Goal: Complete application form

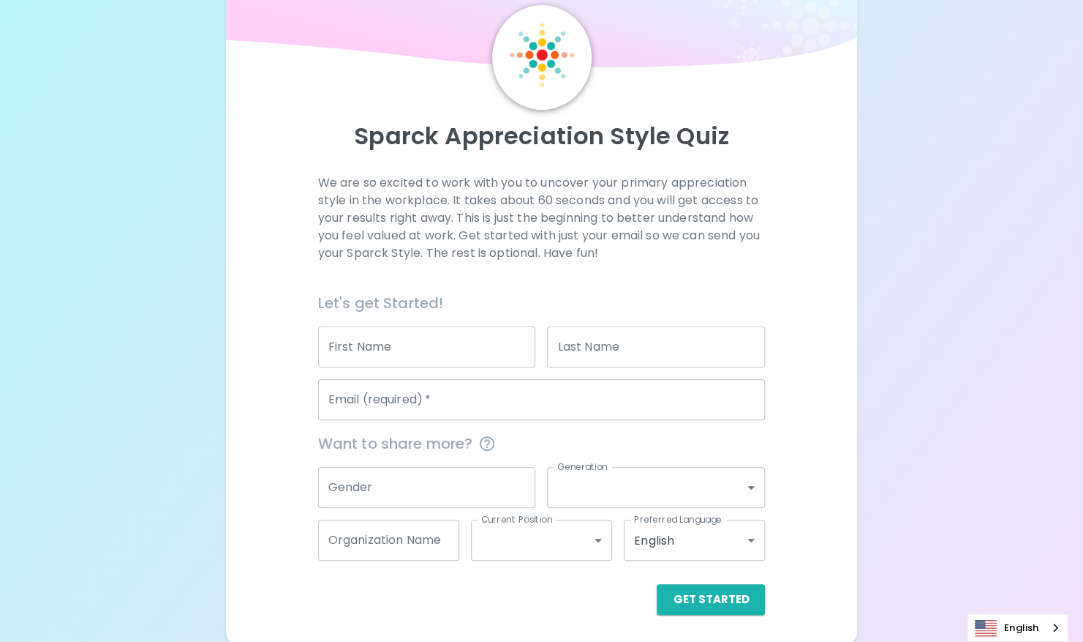
scroll to position [55, 0]
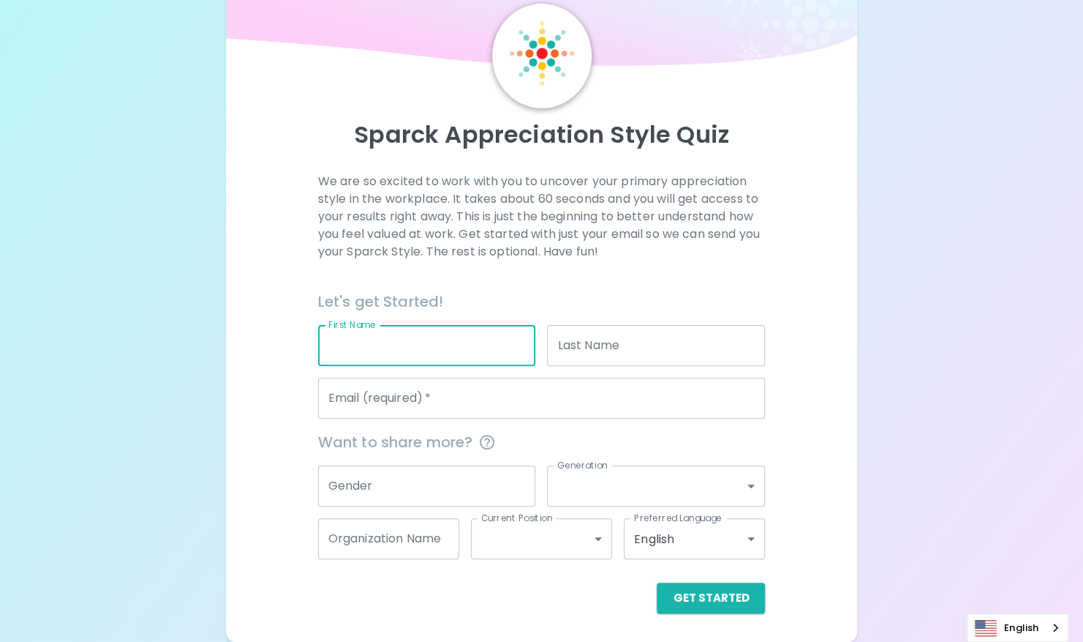
click at [405, 342] on input "First Name" at bounding box center [427, 345] width 218 height 41
type input "Faith"
type input "[PERSON_NAME]"
type input "[EMAIL_ADDRESS][DOMAIN_NAME]"
type input "Co-Founder Whole Health Partners, RN"
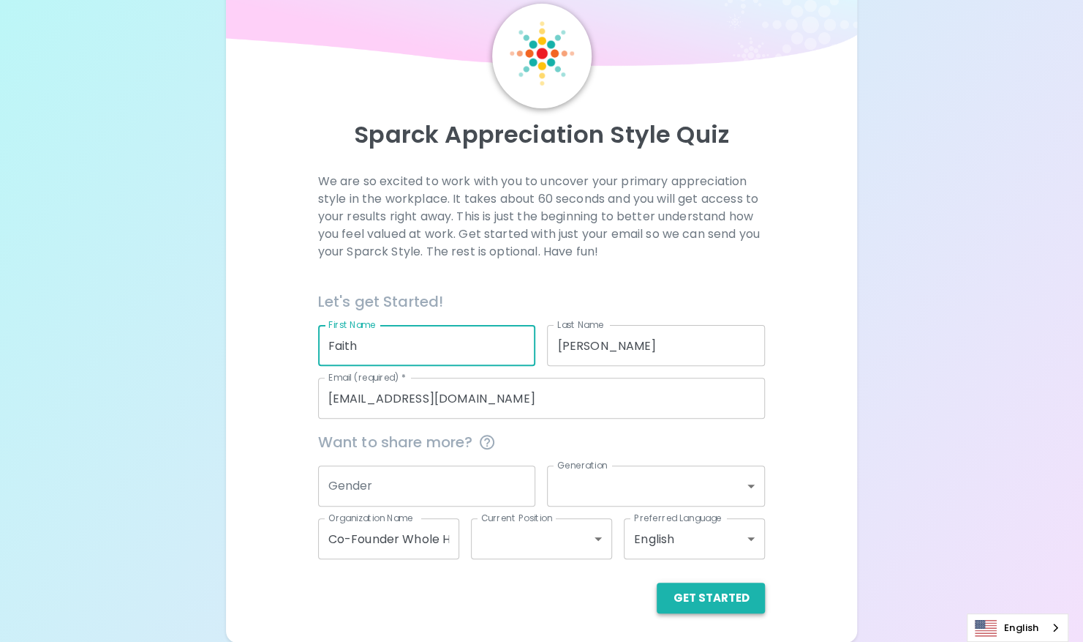
click at [698, 600] on button "Get Started" at bounding box center [711, 597] width 108 height 31
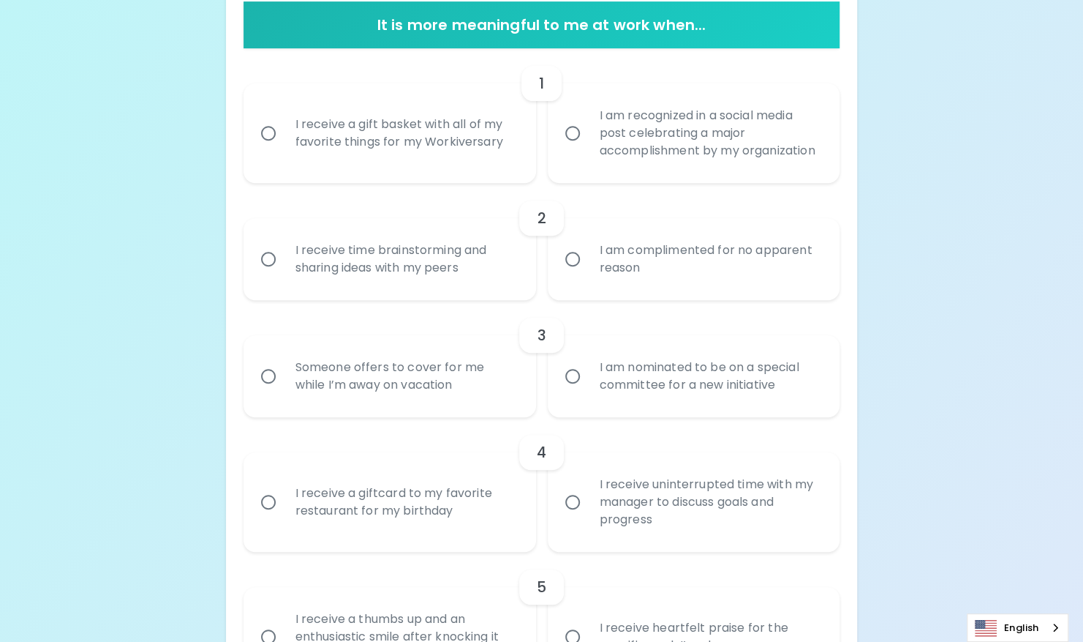
scroll to position [303, 0]
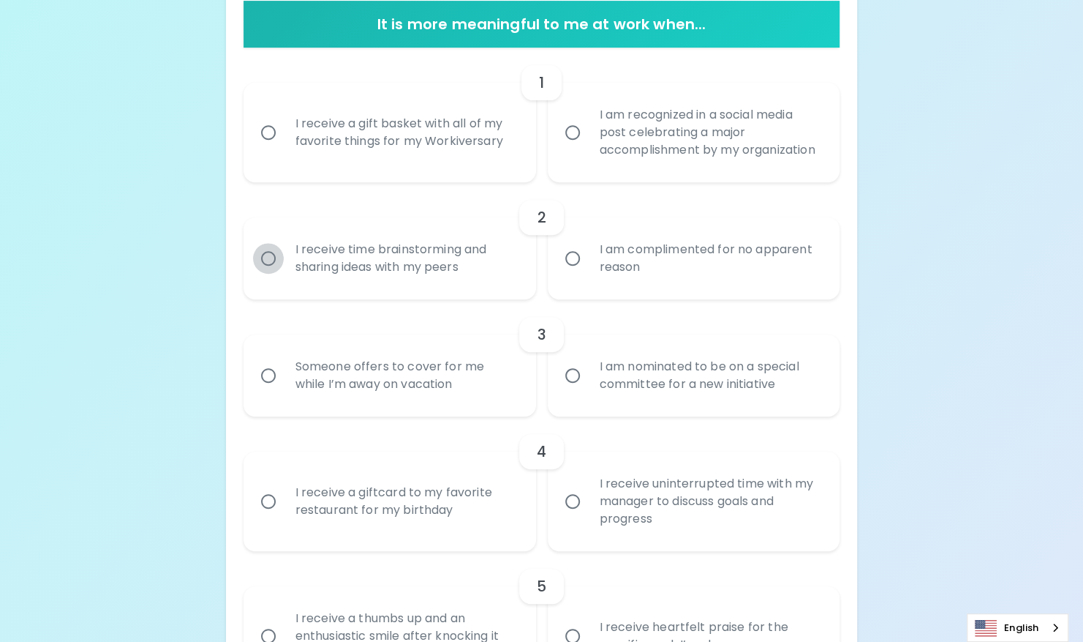
click at [268, 257] on input "I receive time brainstorming and sharing ideas with my peers" at bounding box center [268, 258] width 31 height 31
radio input "true"
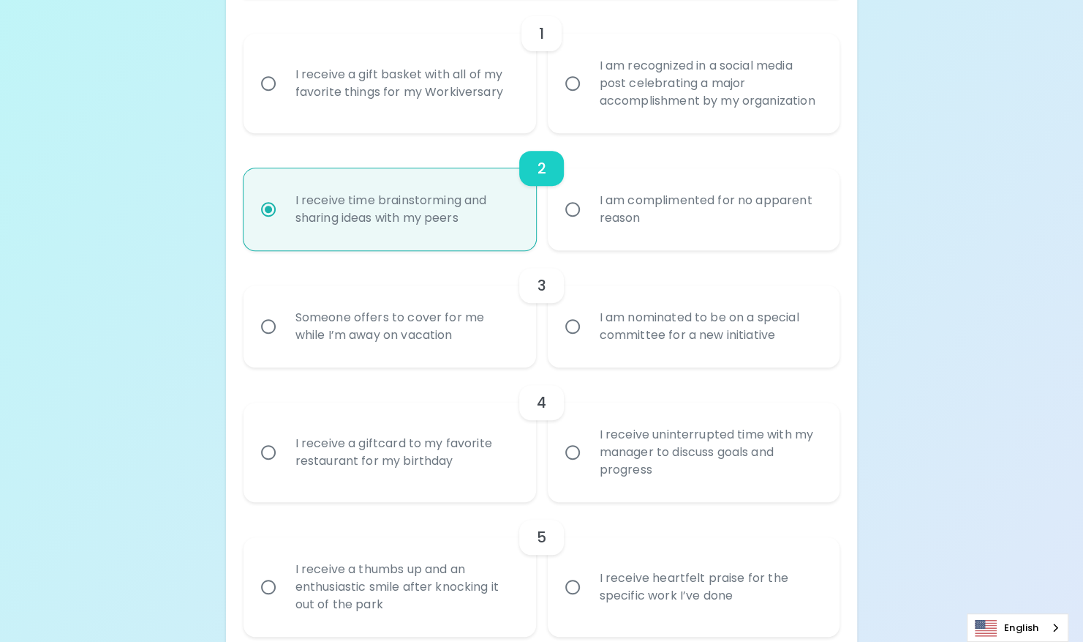
scroll to position [420, 0]
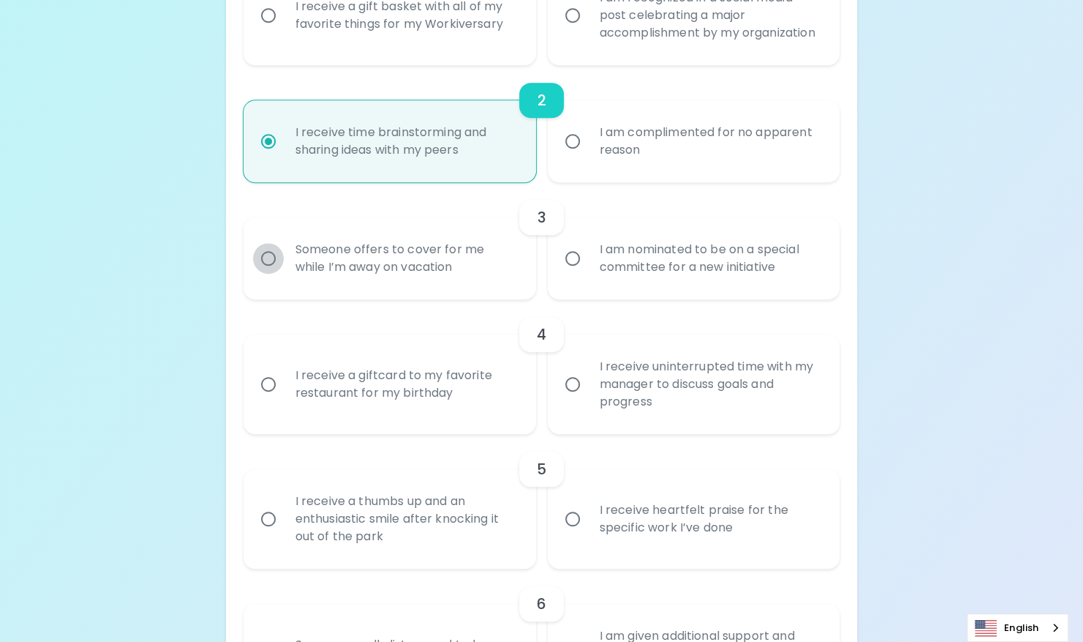
click at [267, 252] on input "Someone offers to cover for me while I’m away on vacation" at bounding box center [268, 258] width 31 height 31
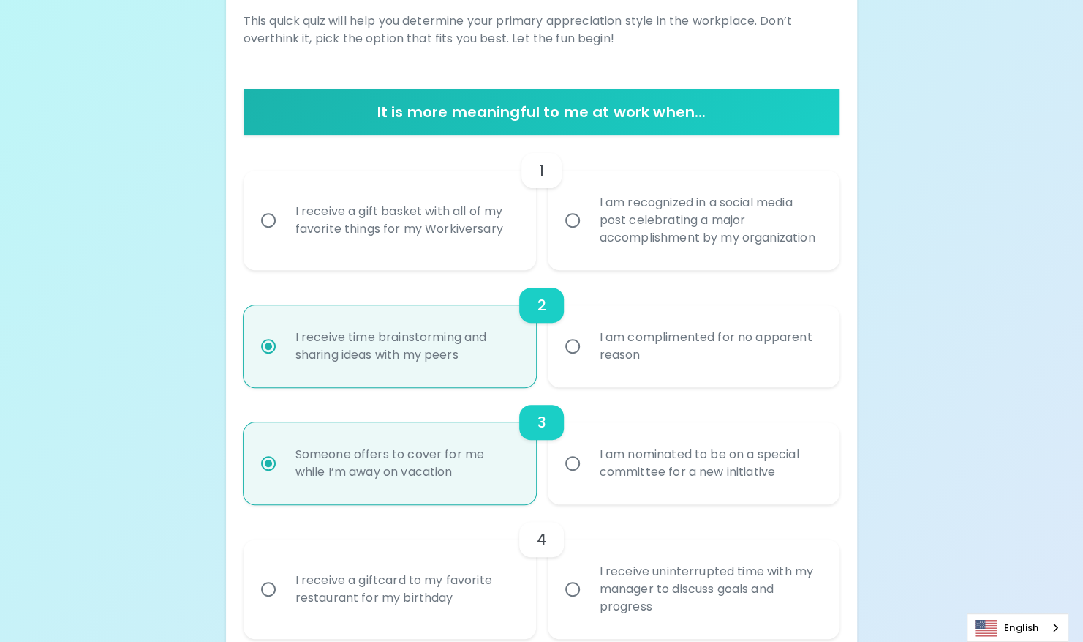
scroll to position [215, 0]
radio input "true"
click at [569, 221] on input "I am recognized in a social media post celebrating a major accomplishment by my…" at bounding box center [572, 220] width 31 height 31
radio input "false"
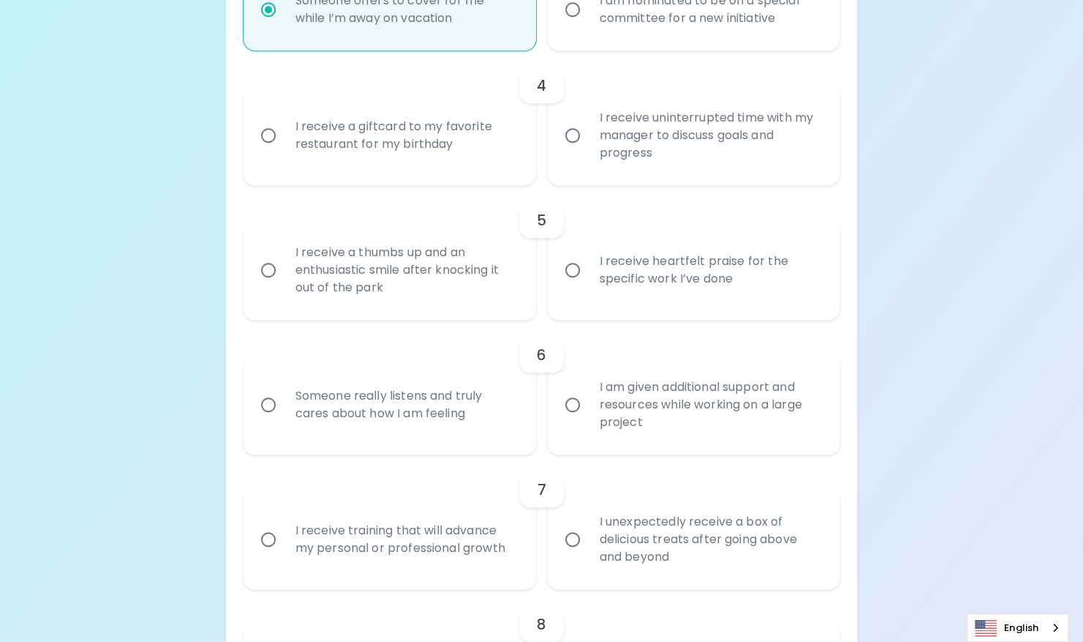
scroll to position [669, 0]
radio input "true"
click at [576, 136] on input "I receive uninterrupted time with my manager to discuss goals and progress" at bounding box center [572, 134] width 31 height 31
radio input "false"
radio input "true"
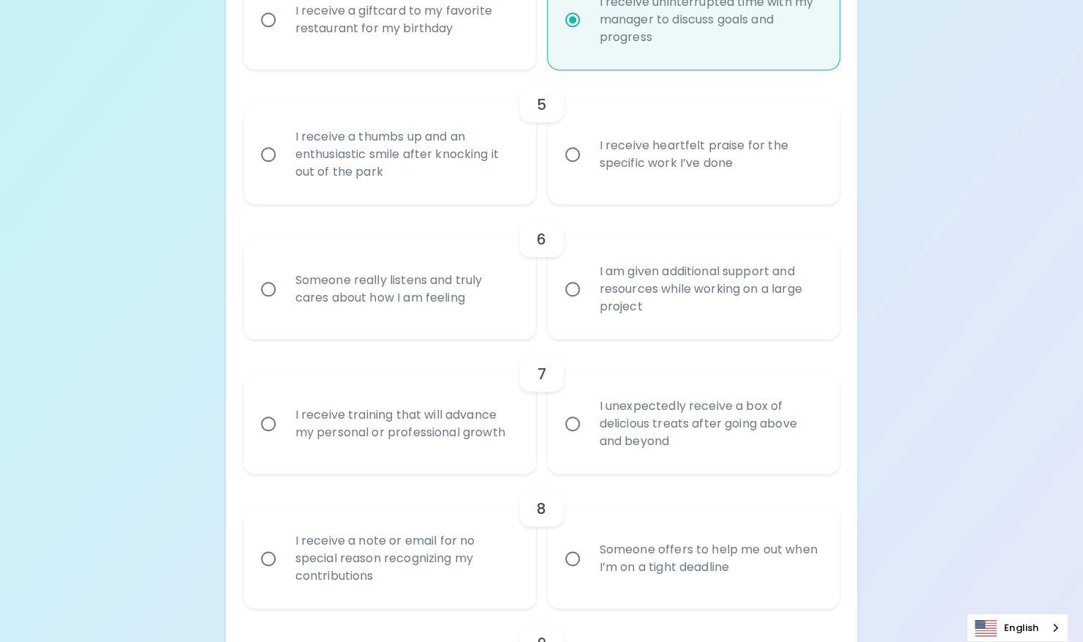
scroll to position [786, 0]
radio input "true"
click at [570, 156] on input "I receive heartfelt praise for the specific work I’ve done" at bounding box center [572, 152] width 31 height 31
radio input "false"
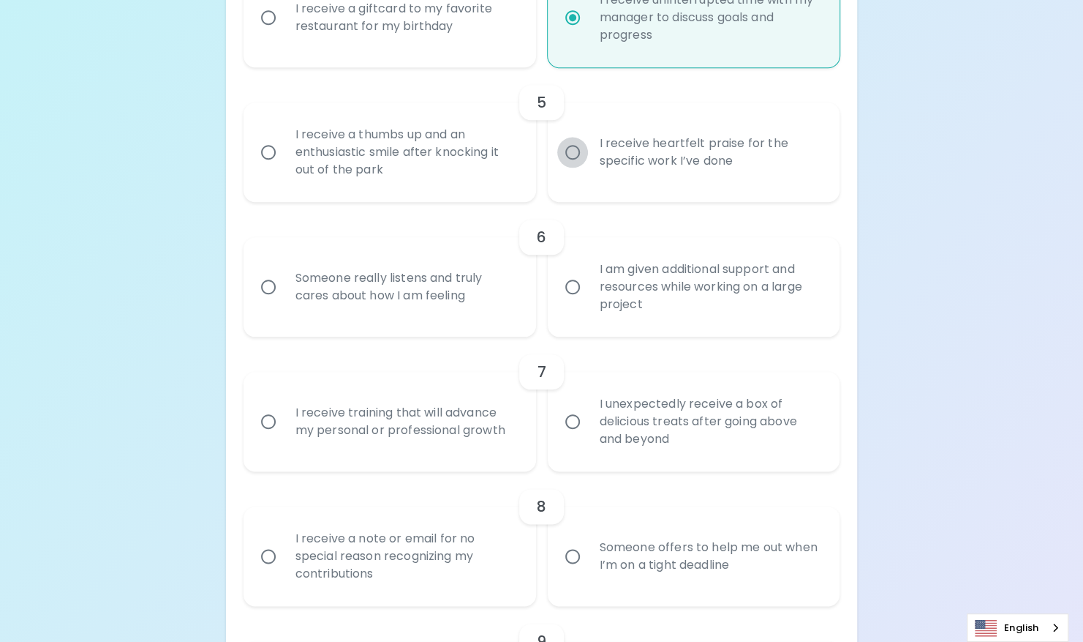
radio input "false"
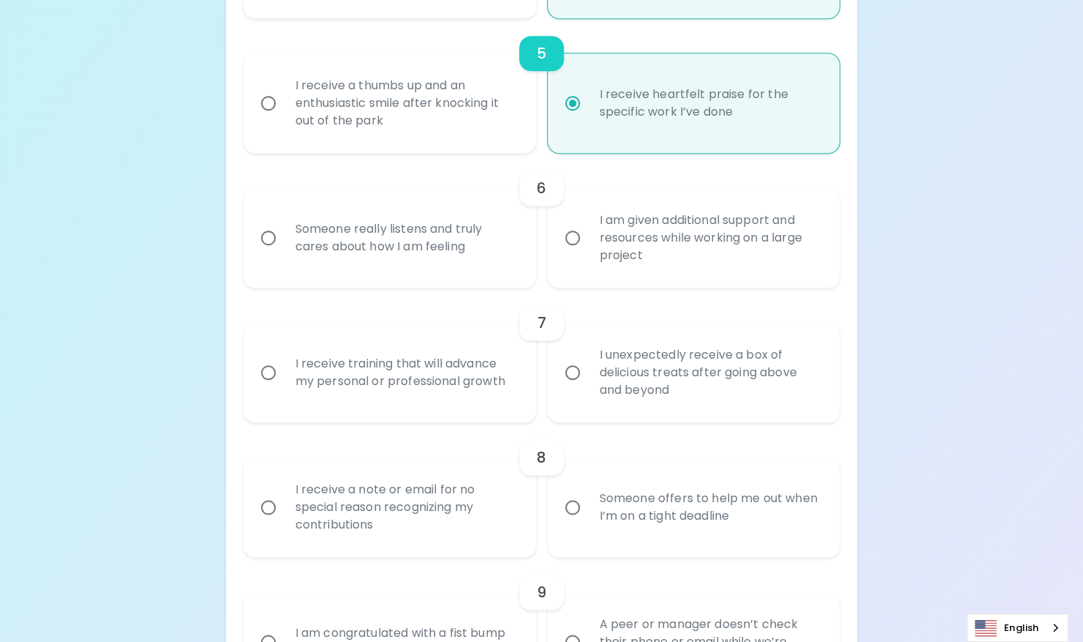
scroll to position [903, 0]
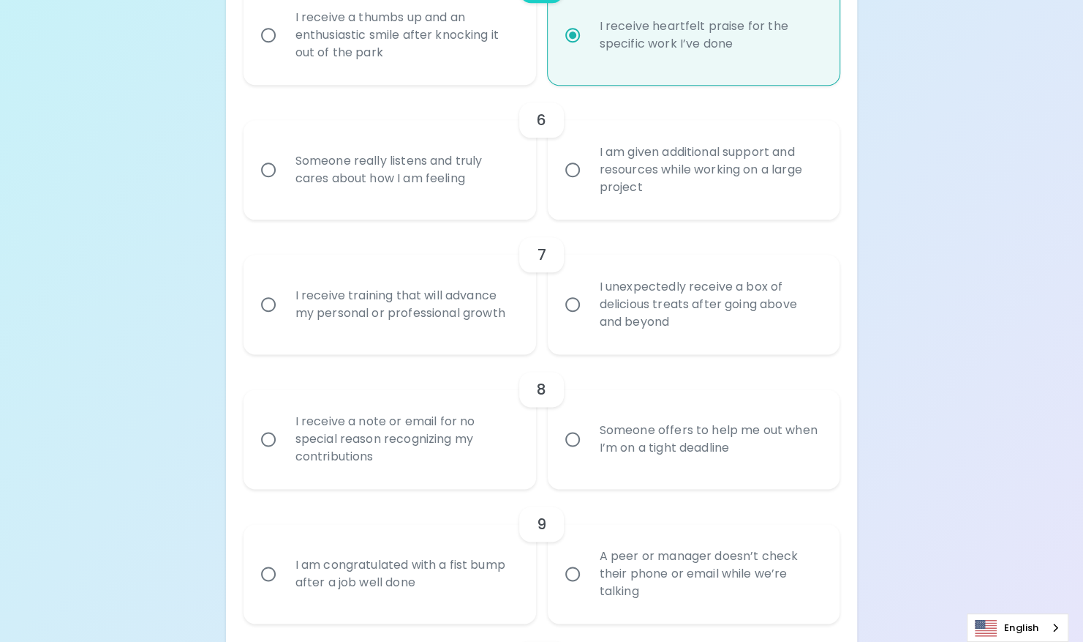
radio input "true"
click at [573, 171] on input "I am given additional support and resources while working on a large project" at bounding box center [572, 169] width 31 height 31
radio input "false"
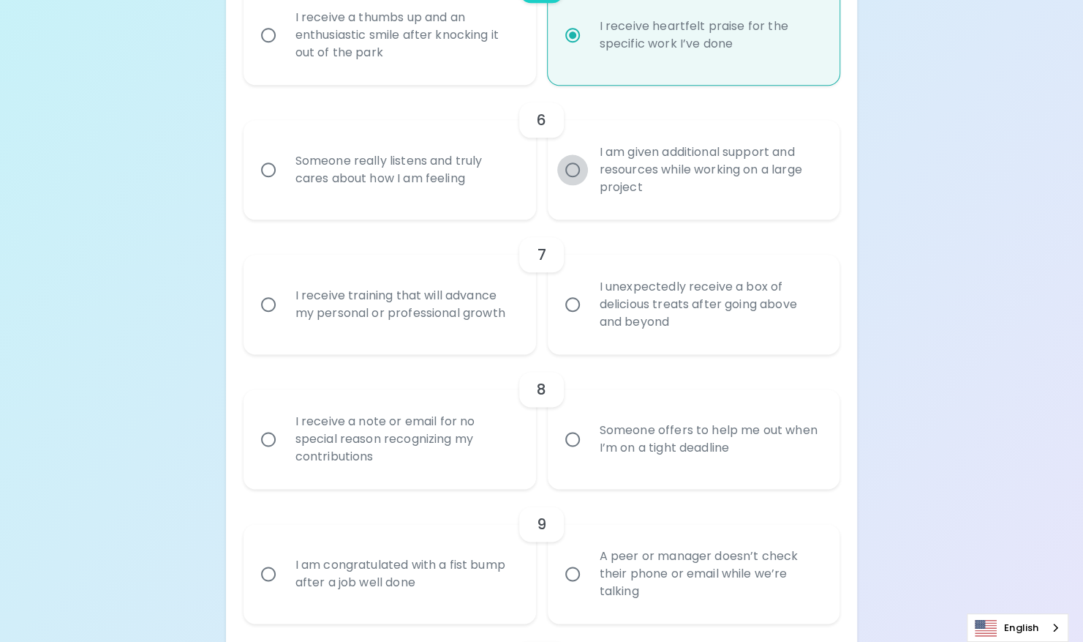
radio input "false"
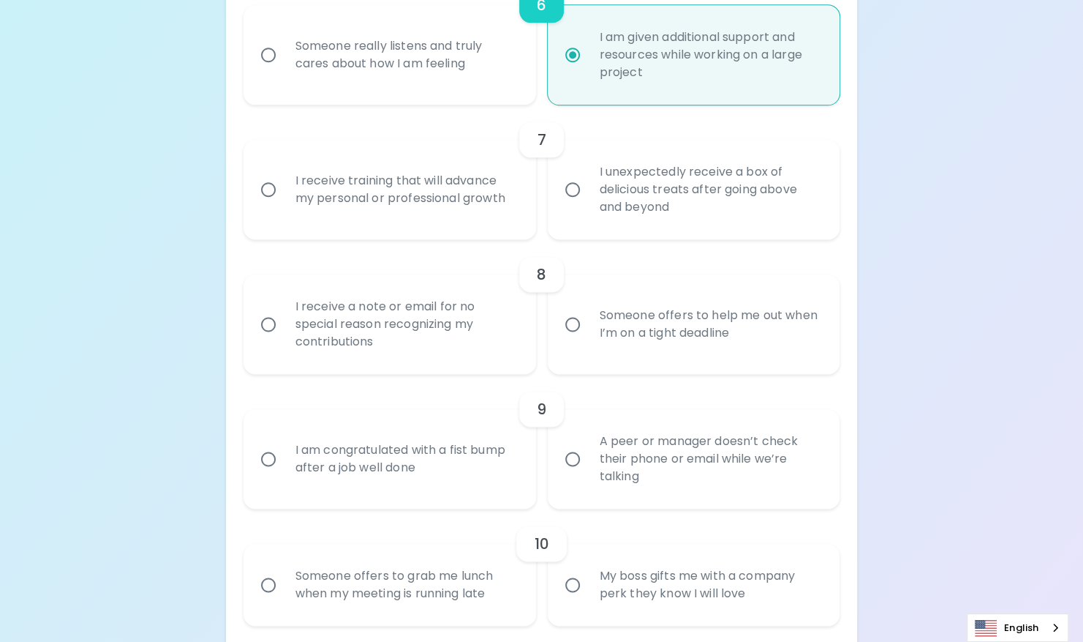
scroll to position [1020, 0]
radio input "true"
click at [572, 184] on input "I unexpectedly receive a box of delicious treats after going above and beyond" at bounding box center [572, 187] width 31 height 31
radio input "false"
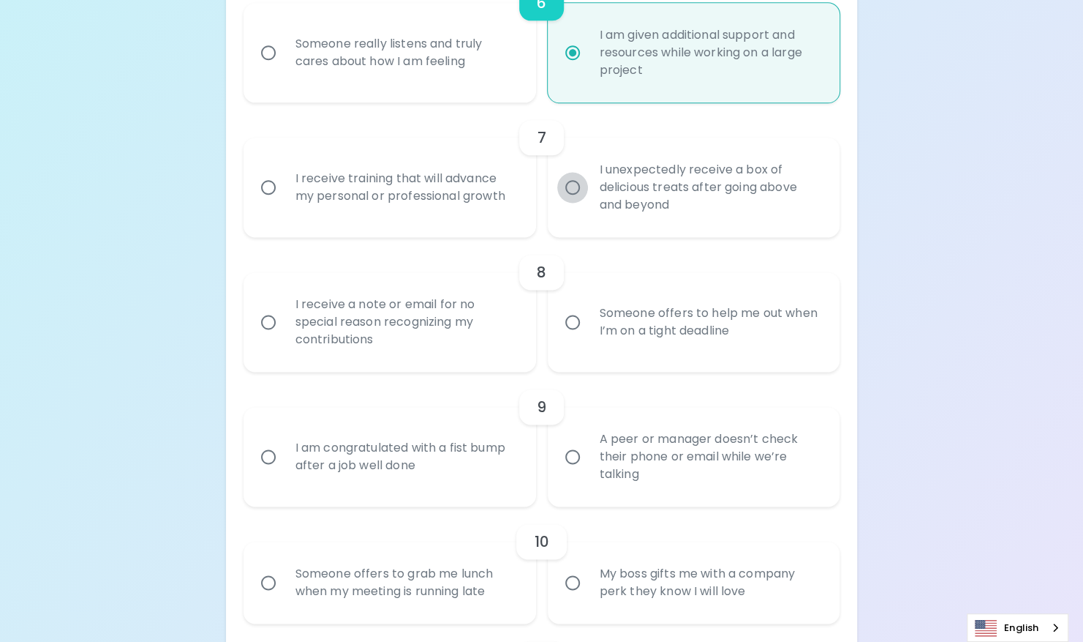
radio input "false"
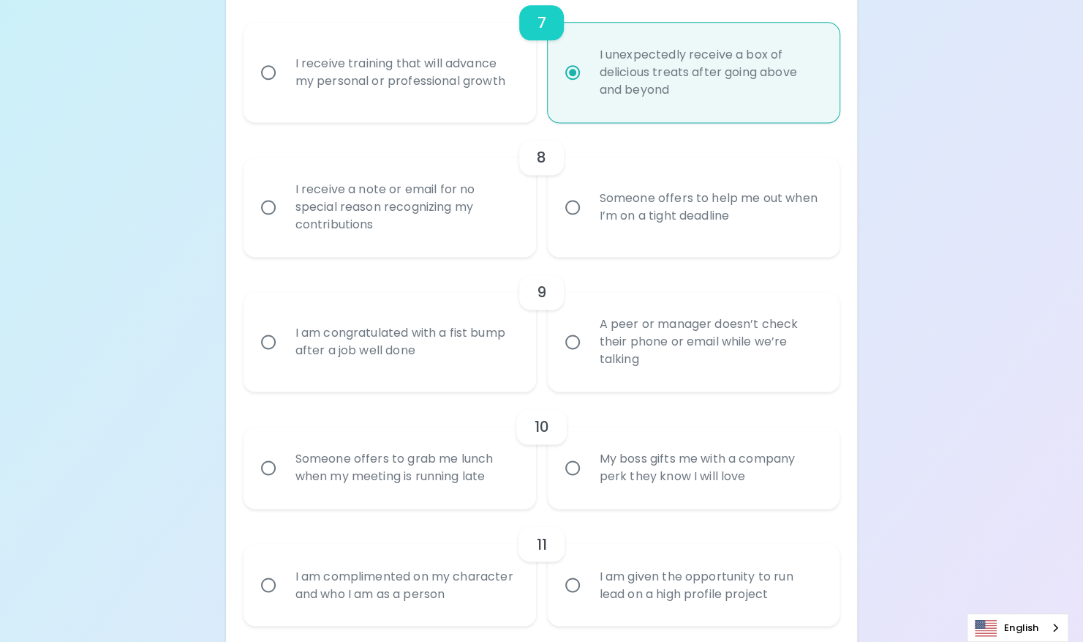
scroll to position [1137, 0]
radio input "true"
click at [571, 209] on input "Someone offers to help me out when I’m on a tight deadline" at bounding box center [572, 204] width 31 height 31
radio input "false"
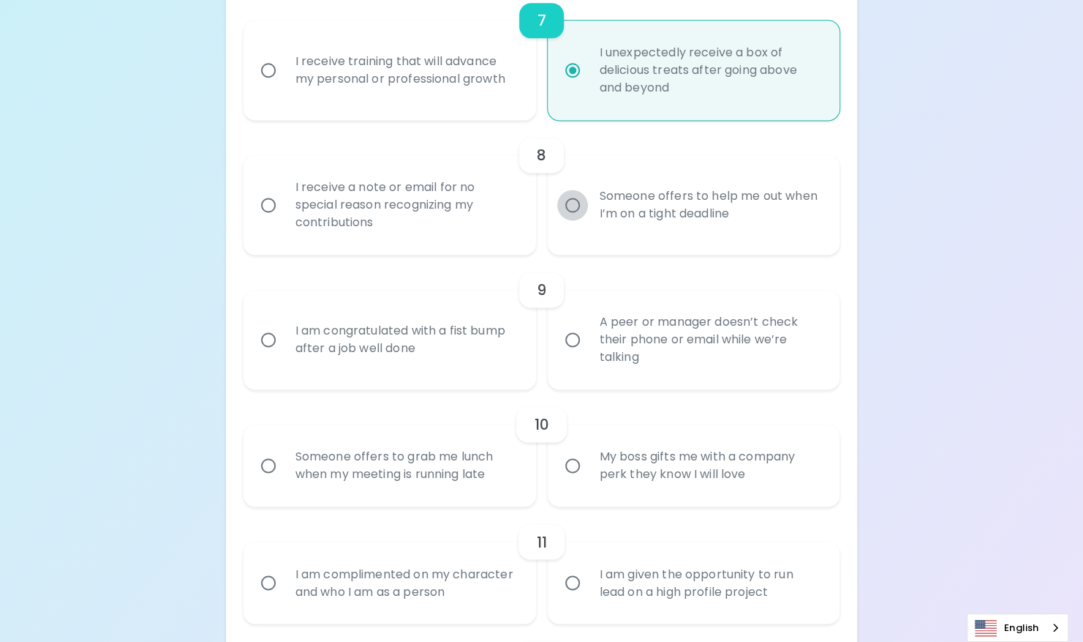
radio input "false"
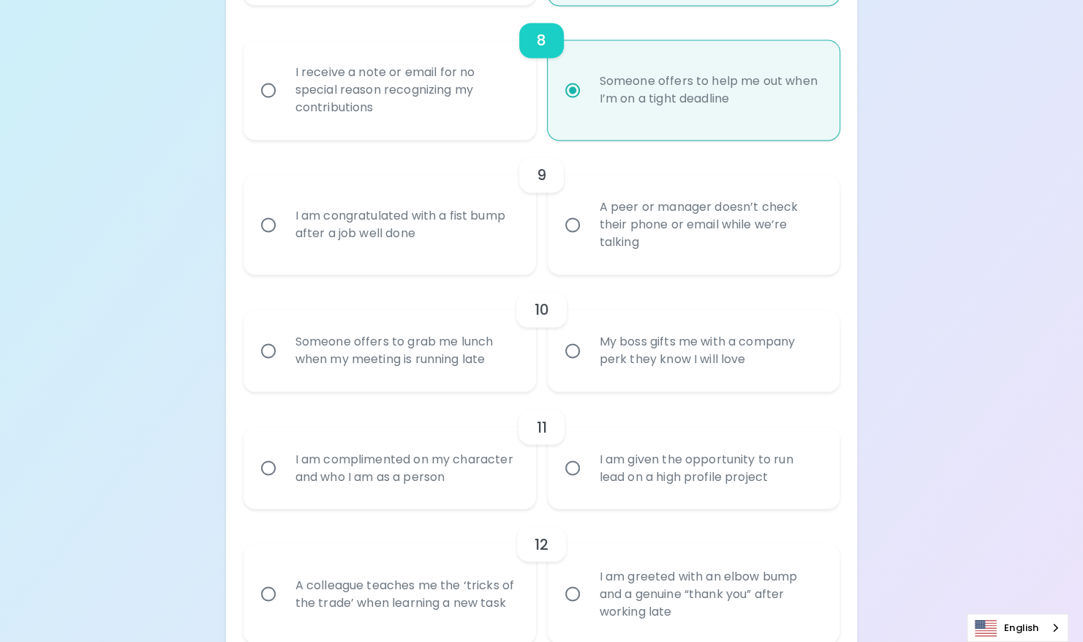
scroll to position [1254, 0]
radio input "true"
click at [568, 221] on input "A peer or manager doesn’t check their phone or email while we’re talking" at bounding box center [572, 222] width 31 height 31
radio input "false"
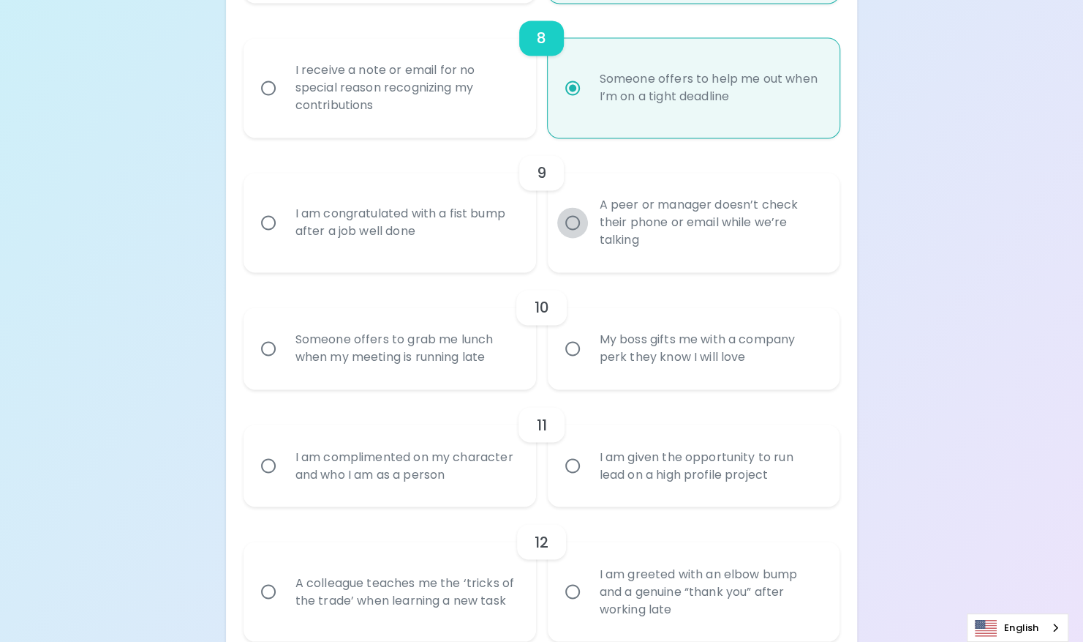
radio input "false"
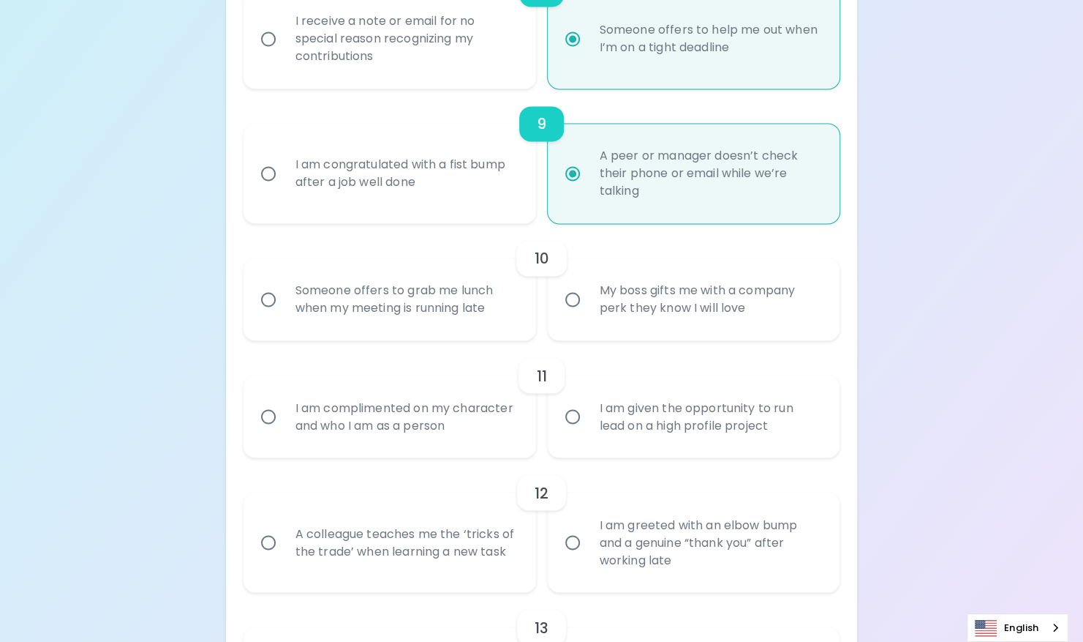
scroll to position [1372, 0]
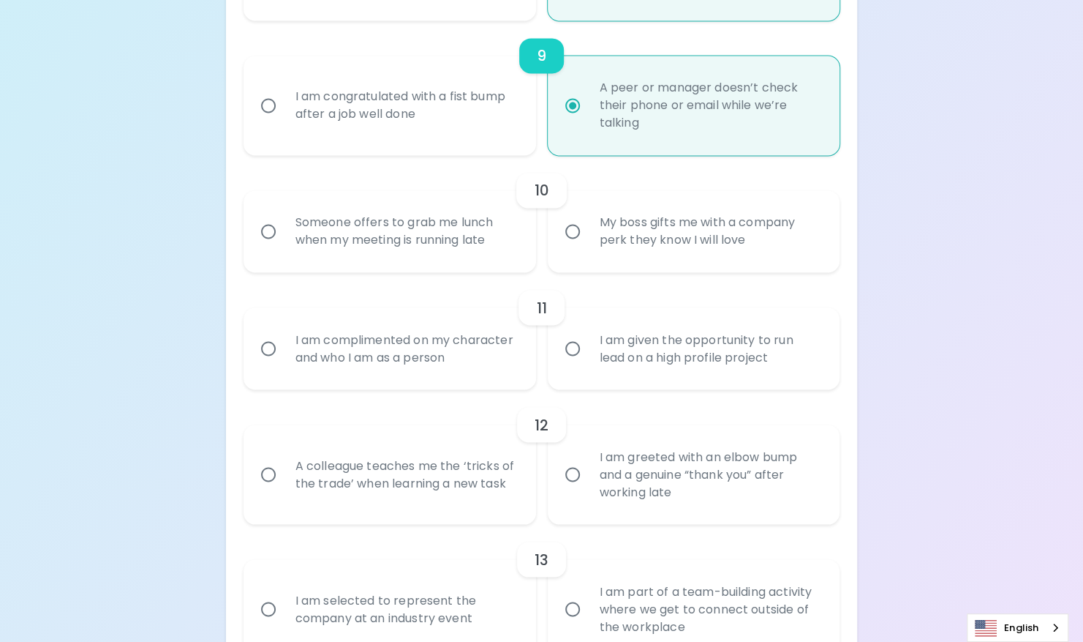
radio input "true"
click at [269, 227] on input "Someone offers to grab me lunch when my meeting is running late" at bounding box center [268, 231] width 31 height 31
radio input "false"
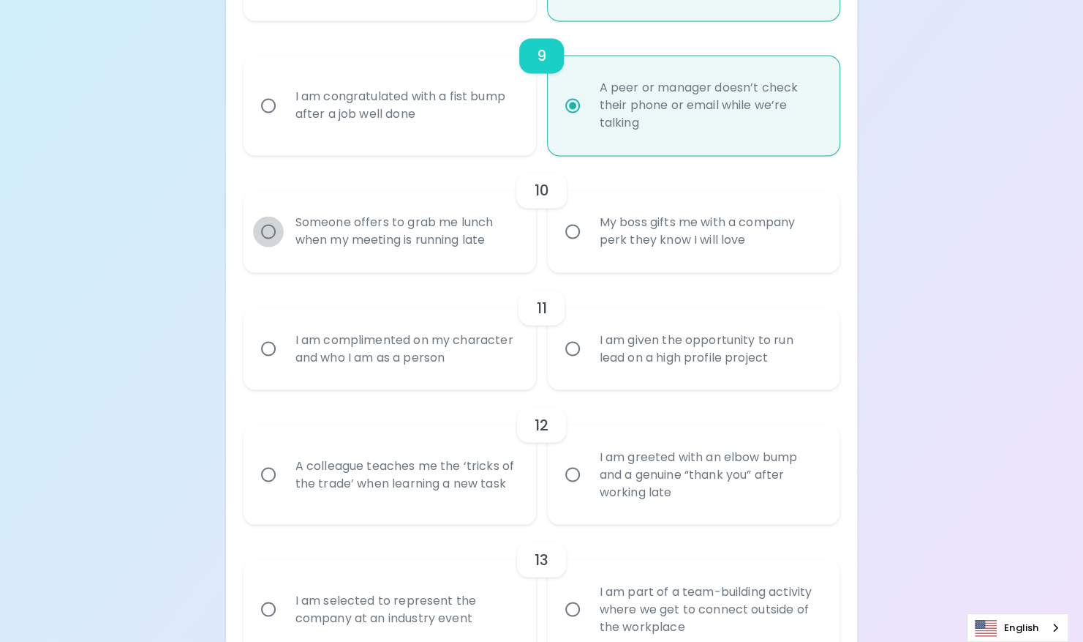
radio input "false"
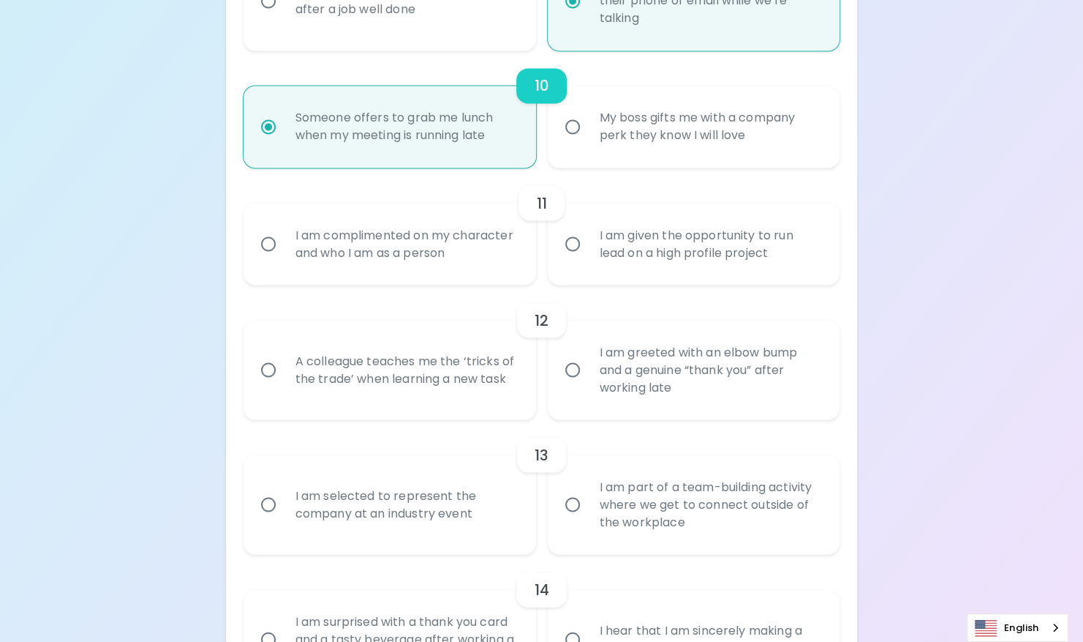
scroll to position [1489, 0]
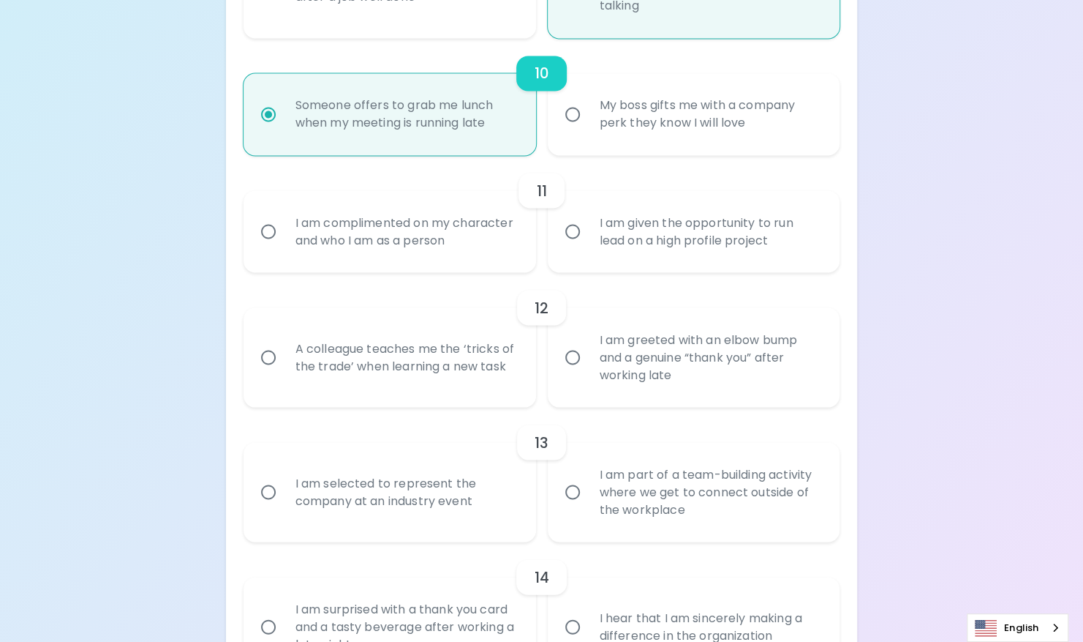
radio input "true"
click at [268, 230] on input "I am complimented on my character and who I am as a person" at bounding box center [268, 231] width 31 height 31
radio input "false"
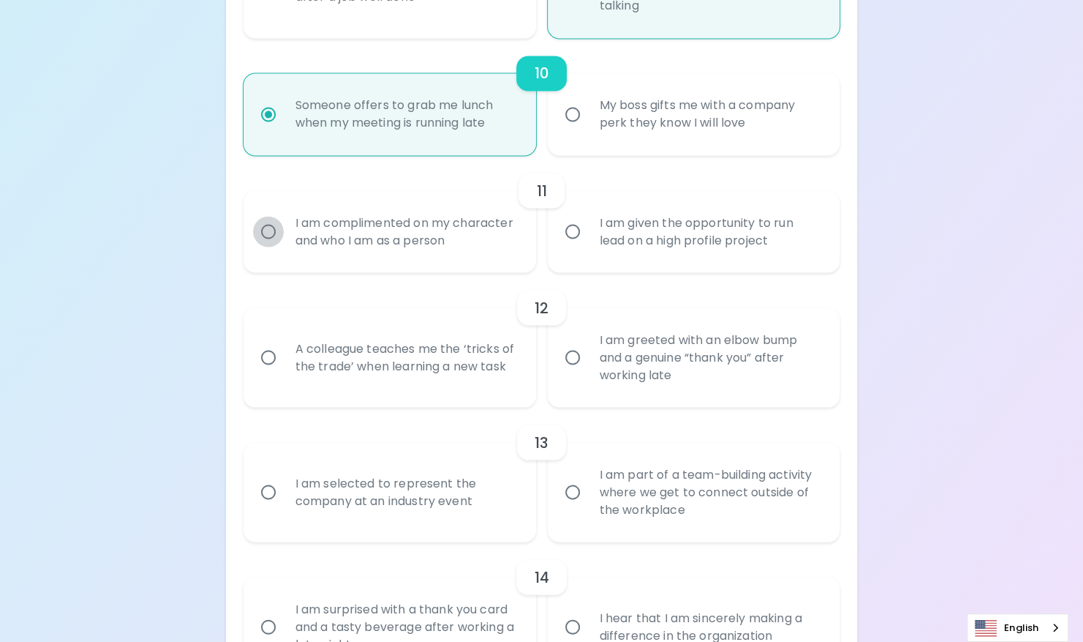
radio input "false"
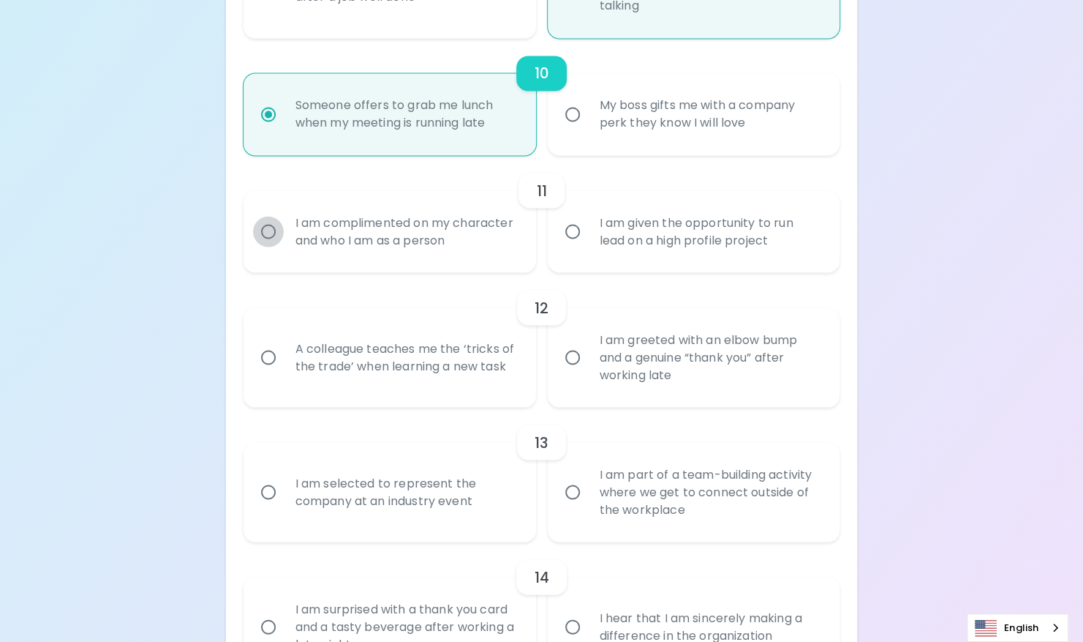
radio input "false"
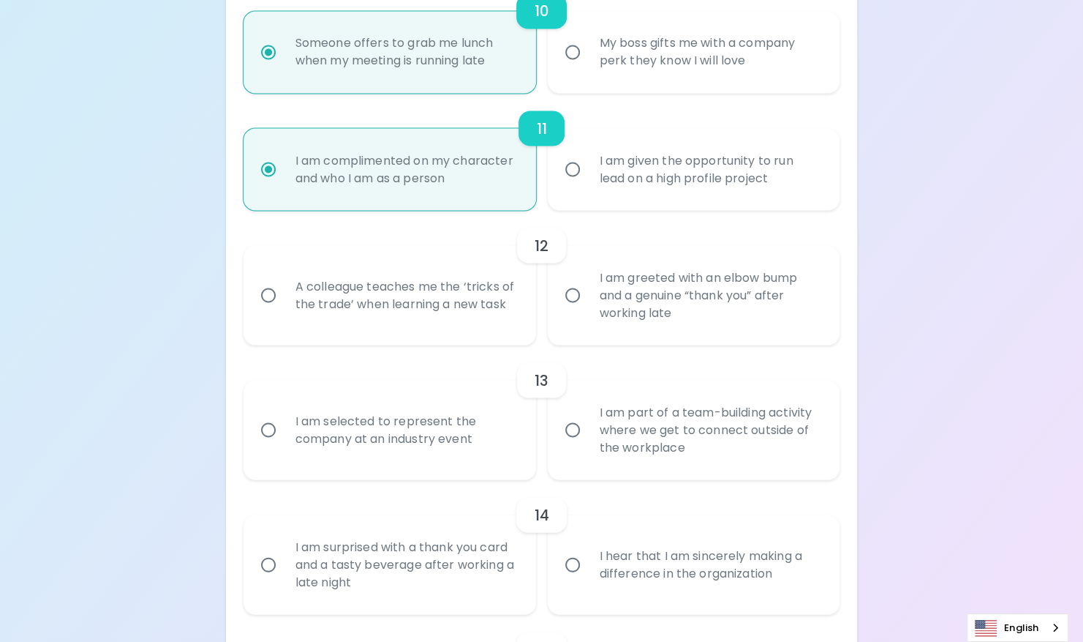
scroll to position [1606, 0]
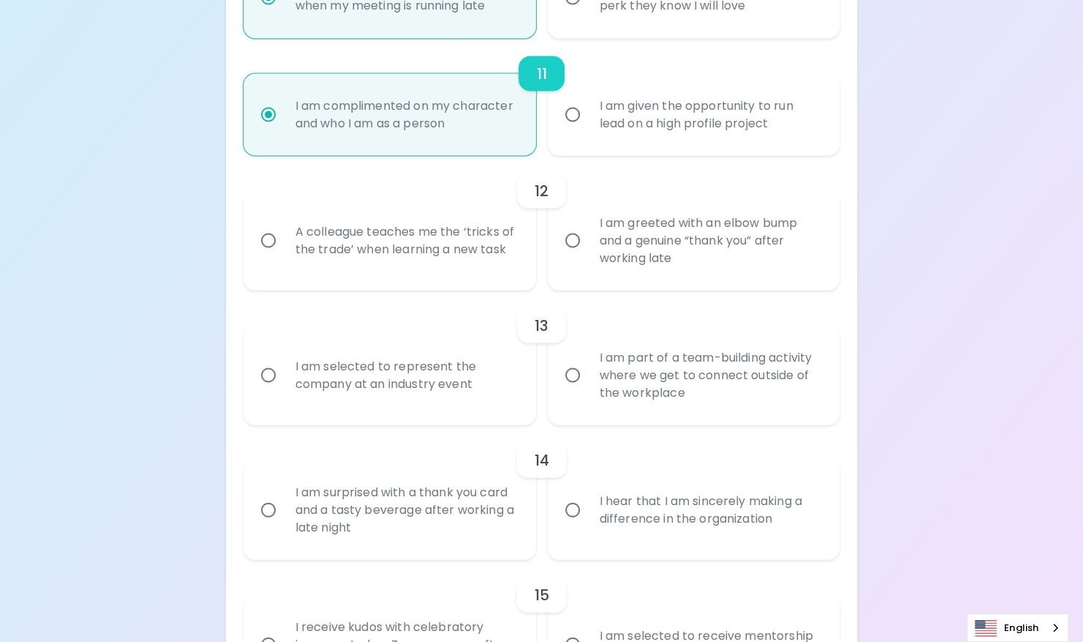
radio input "true"
click at [272, 234] on input "A colleague teaches me the ‘tricks of the trade’ when learning a new task" at bounding box center [268, 240] width 31 height 31
radio input "false"
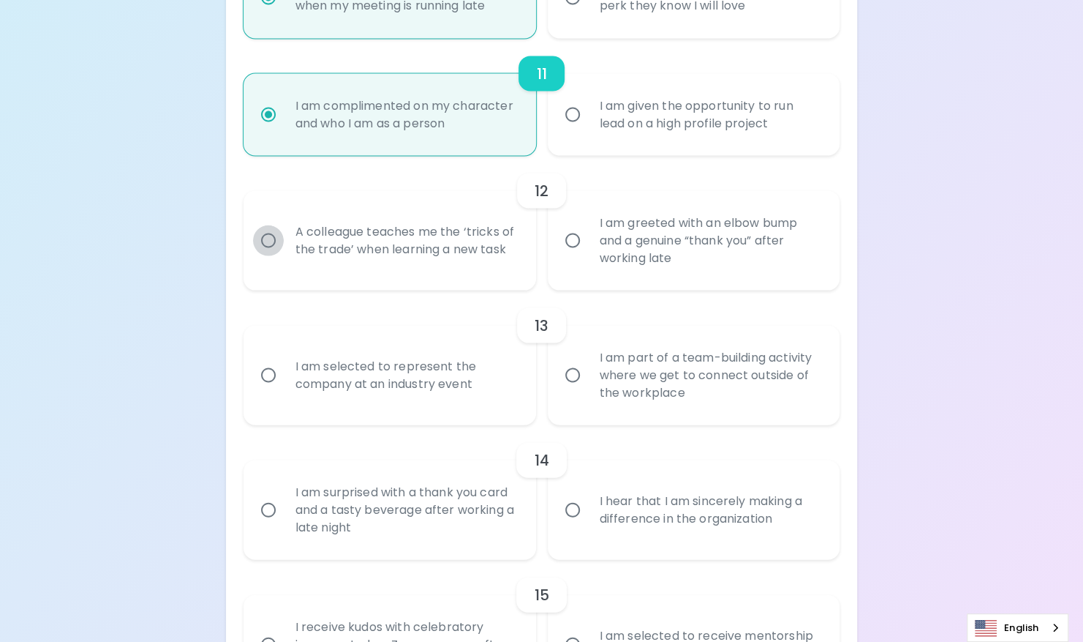
radio input "false"
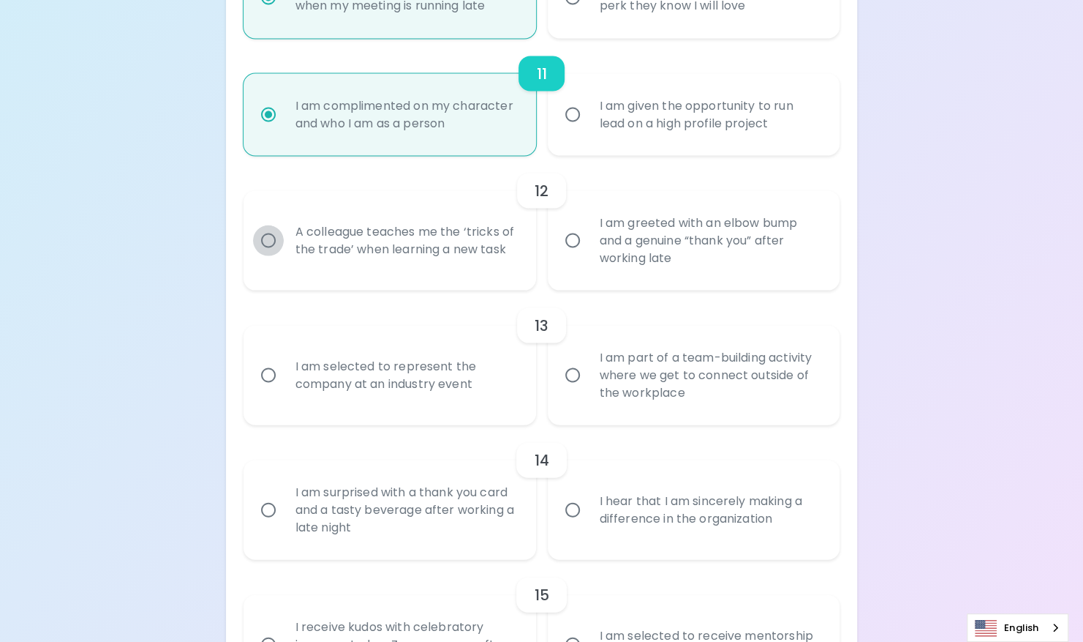
radio input "false"
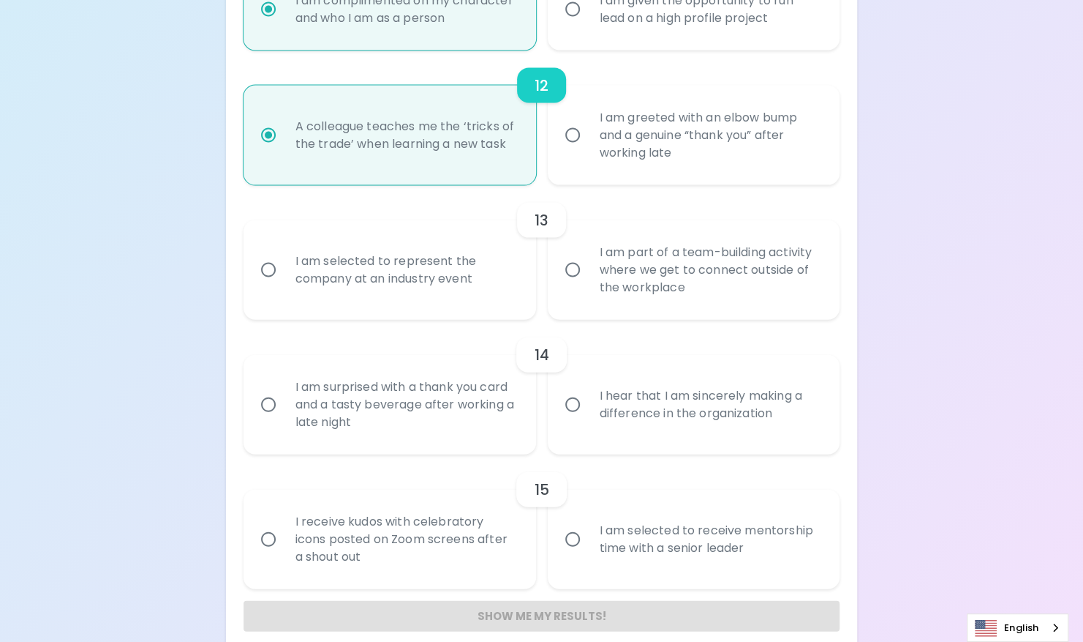
scroll to position [1723, 0]
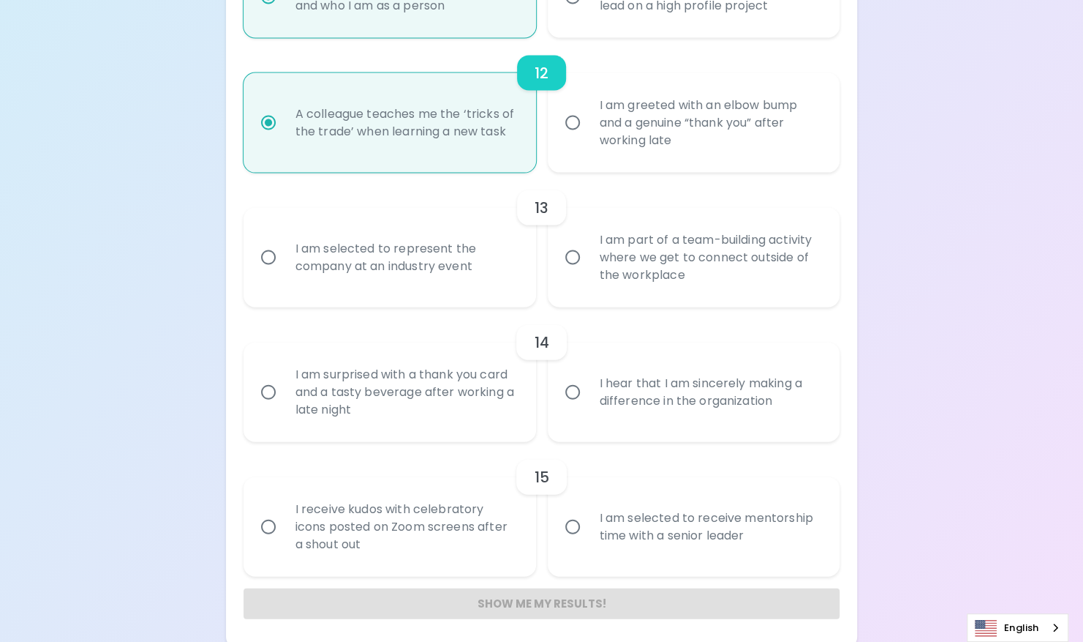
radio input "true"
click at [576, 257] on input "I am part of a team-building activity where we get to connect outside of the wo…" at bounding box center [572, 257] width 31 height 31
radio input "false"
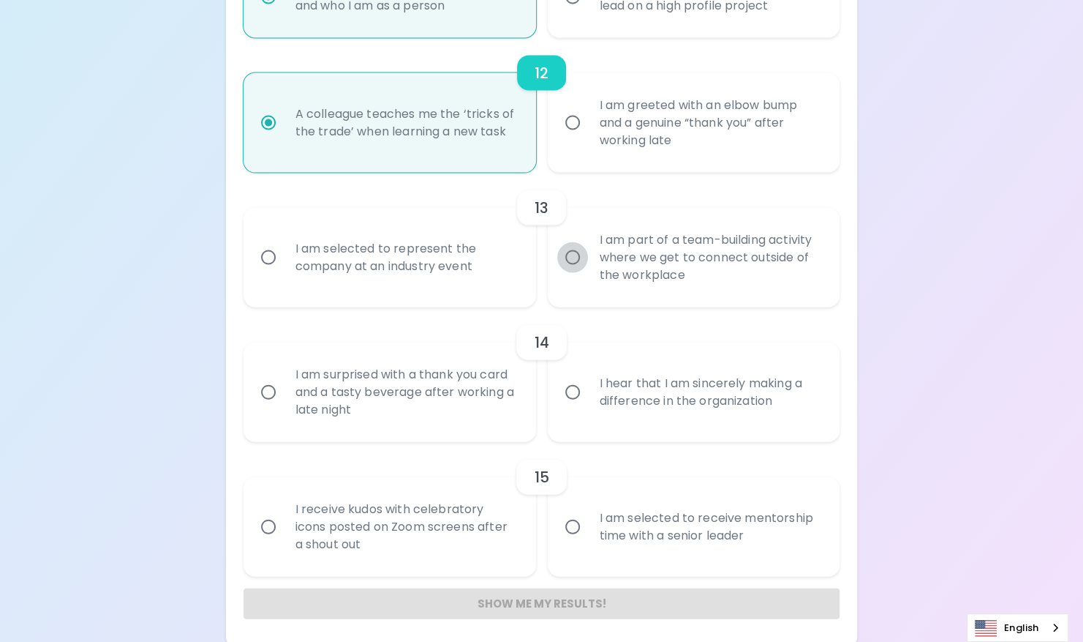
radio input "false"
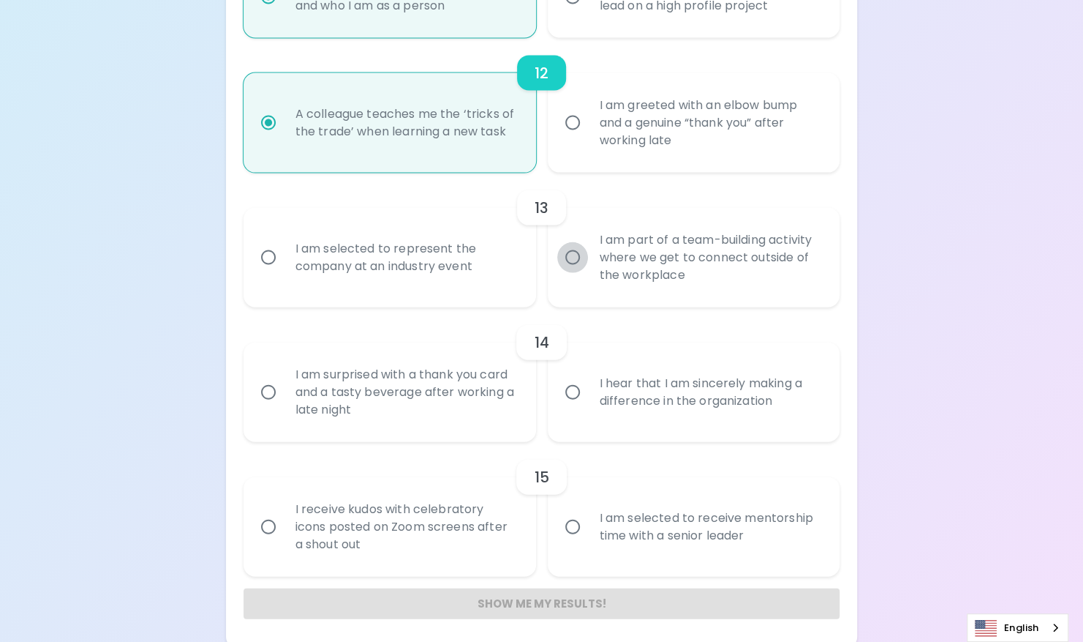
radio input "false"
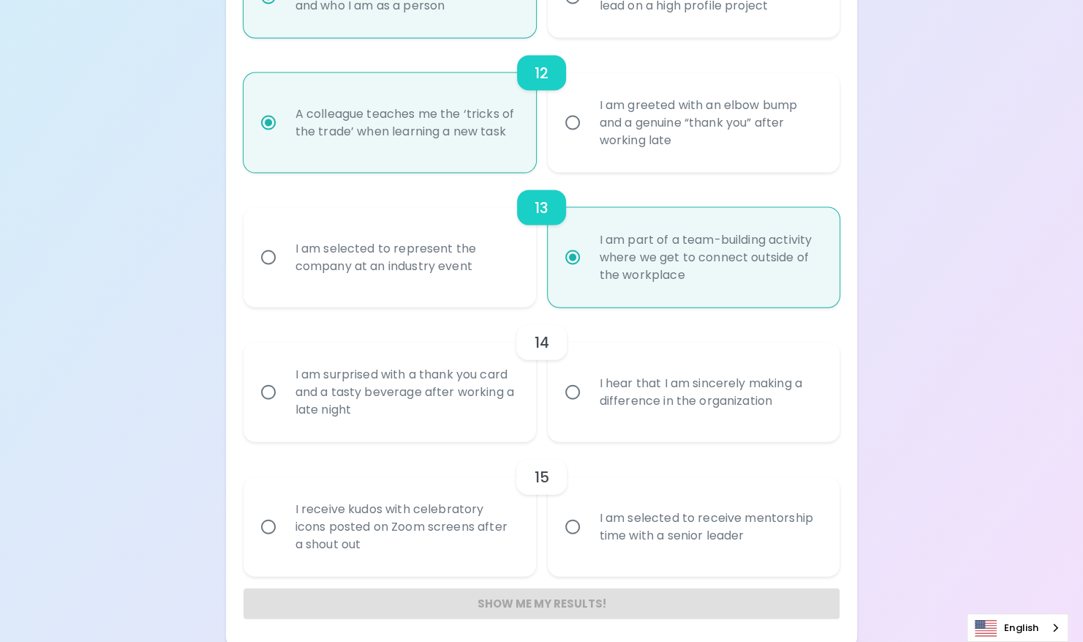
scroll to position [1728, 0]
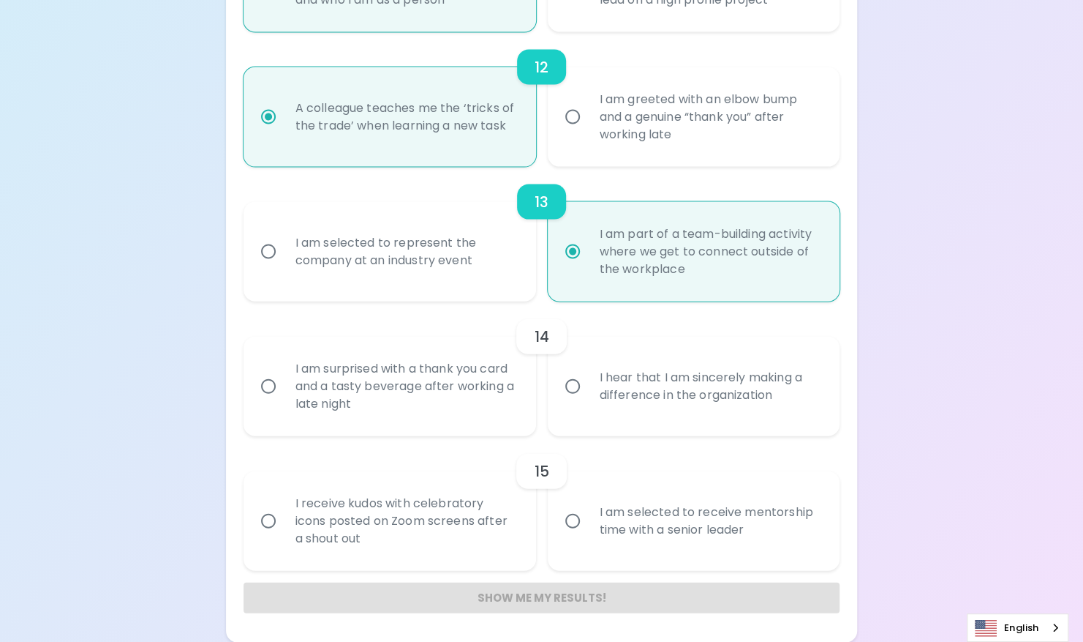
radio input "true"
click at [266, 388] on input "I am surprised with a thank you card and a tasty beverage after working a late …" at bounding box center [268, 386] width 31 height 31
radio input "false"
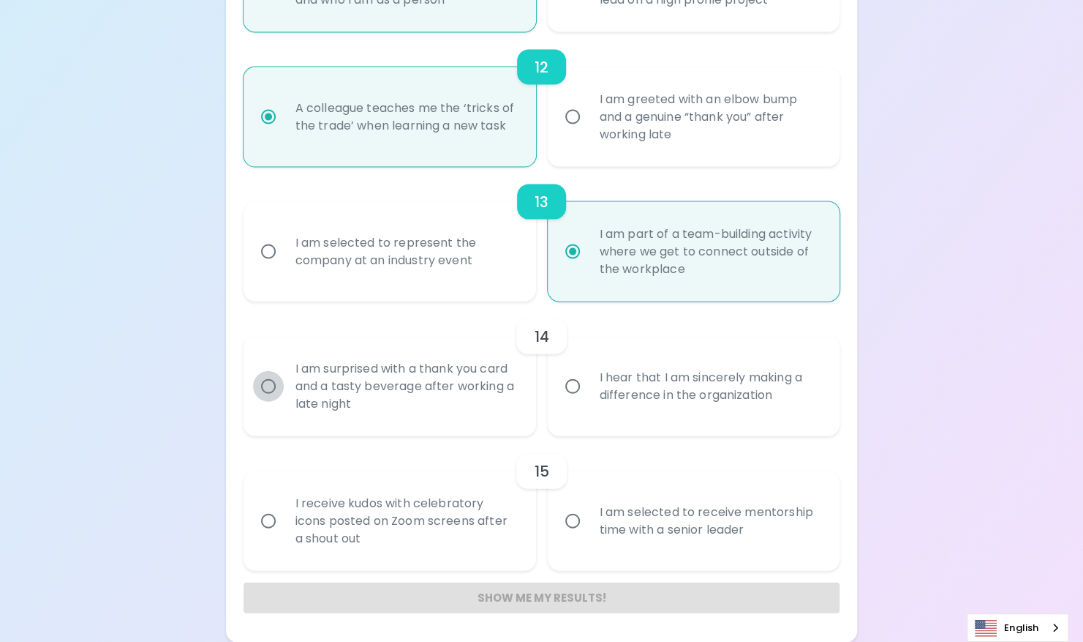
radio input "false"
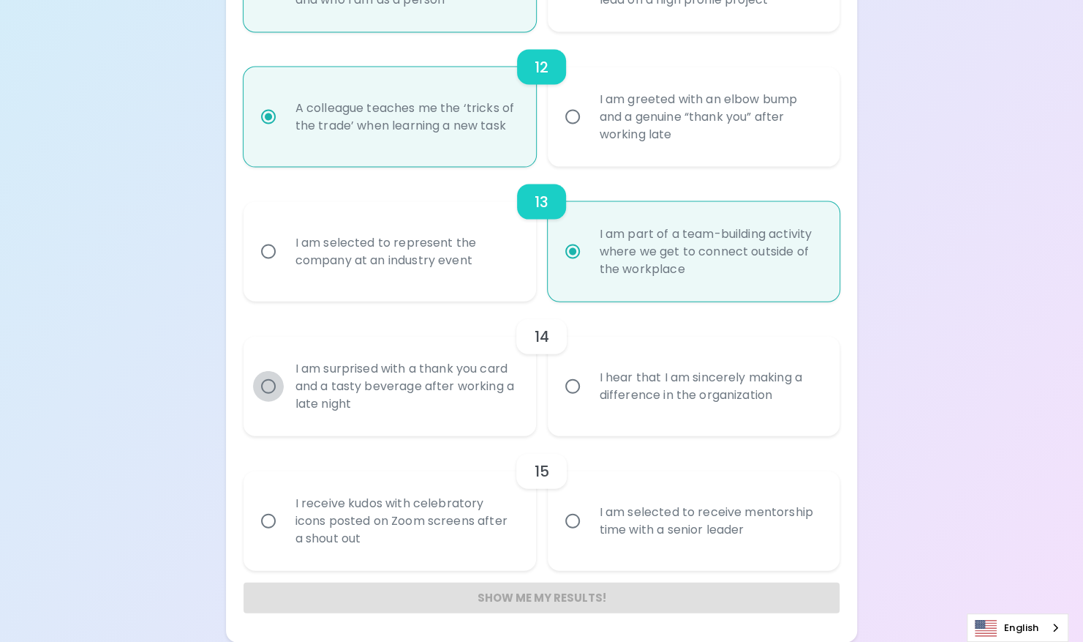
radio input "false"
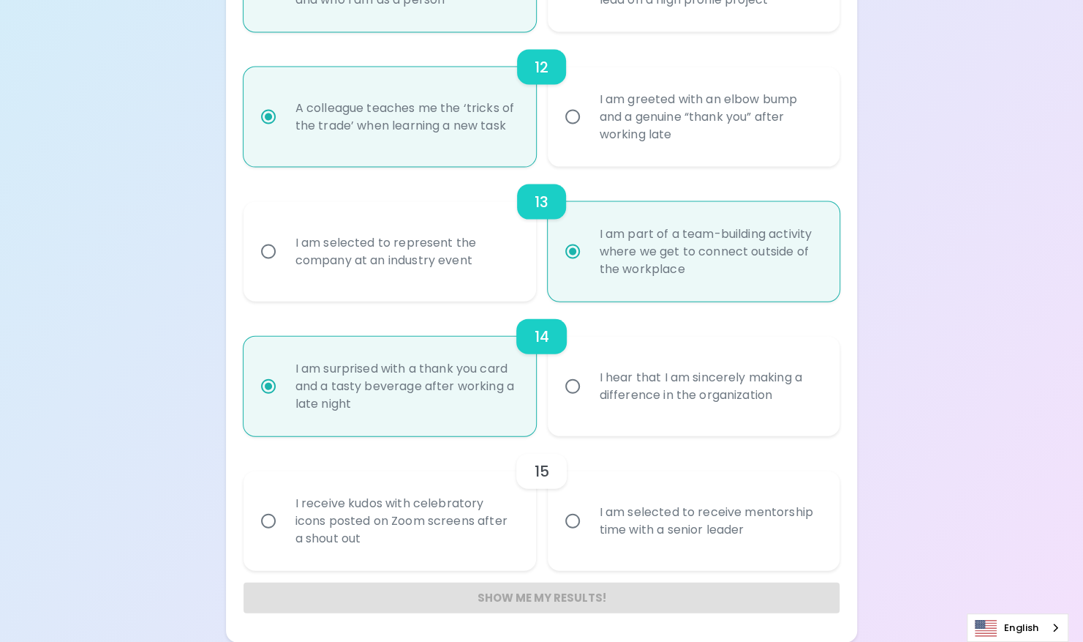
radio input "true"
click at [575, 524] on input "I am selected to receive mentorship time with a senior leader" at bounding box center [572, 520] width 31 height 31
radio input "false"
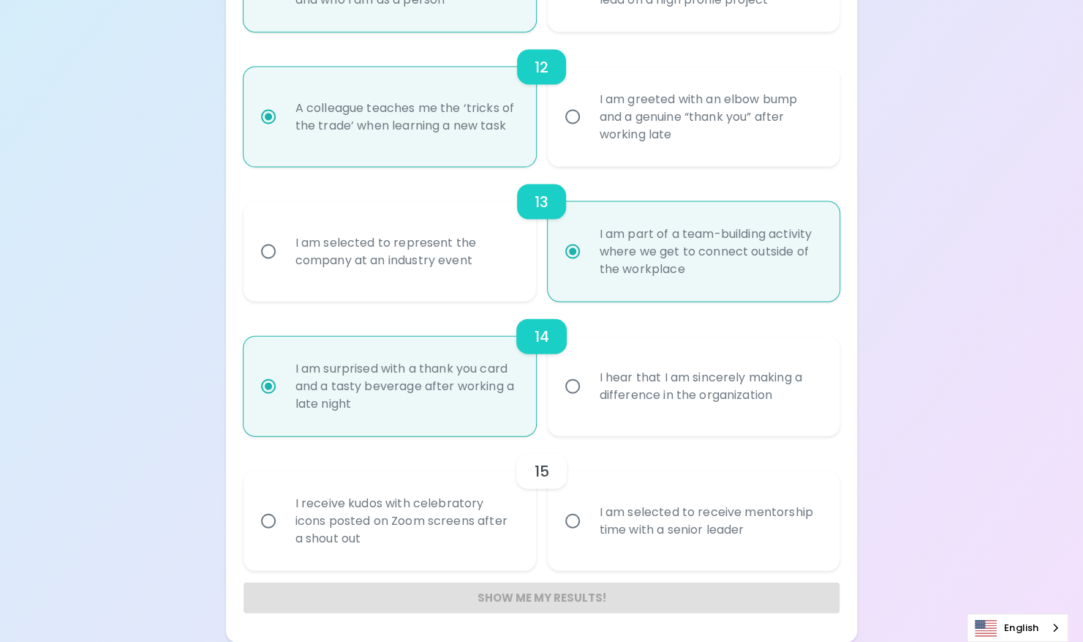
radio input "false"
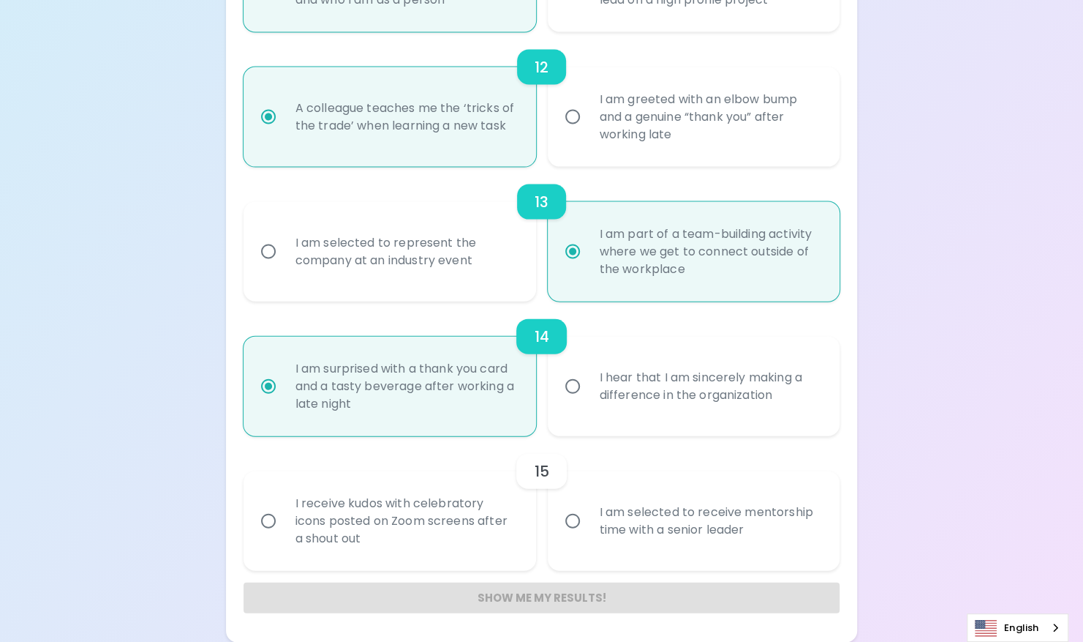
radio input "false"
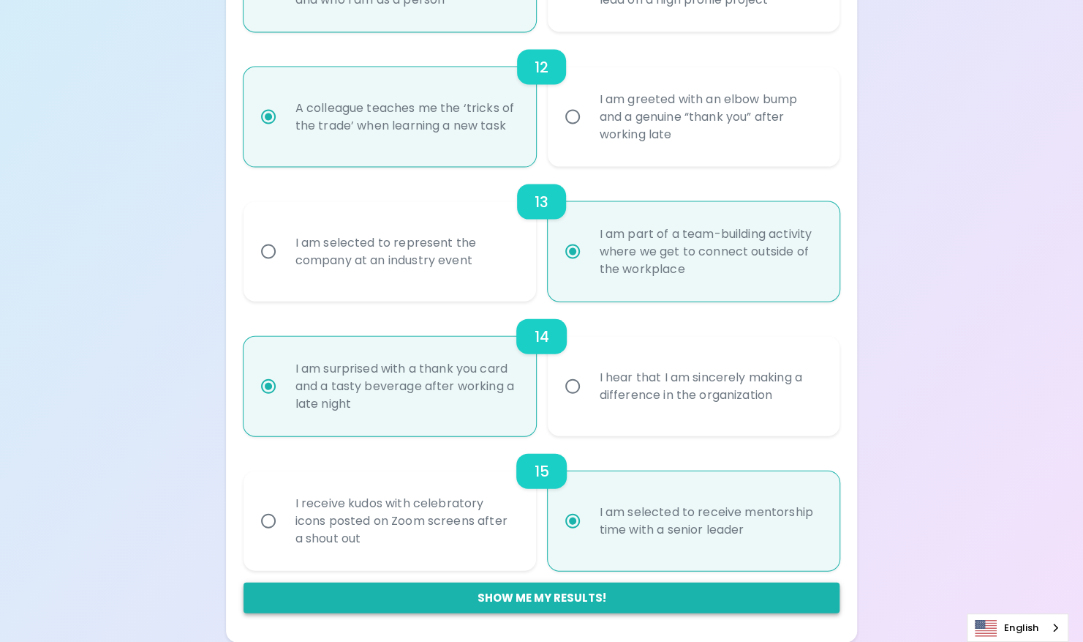
radio input "true"
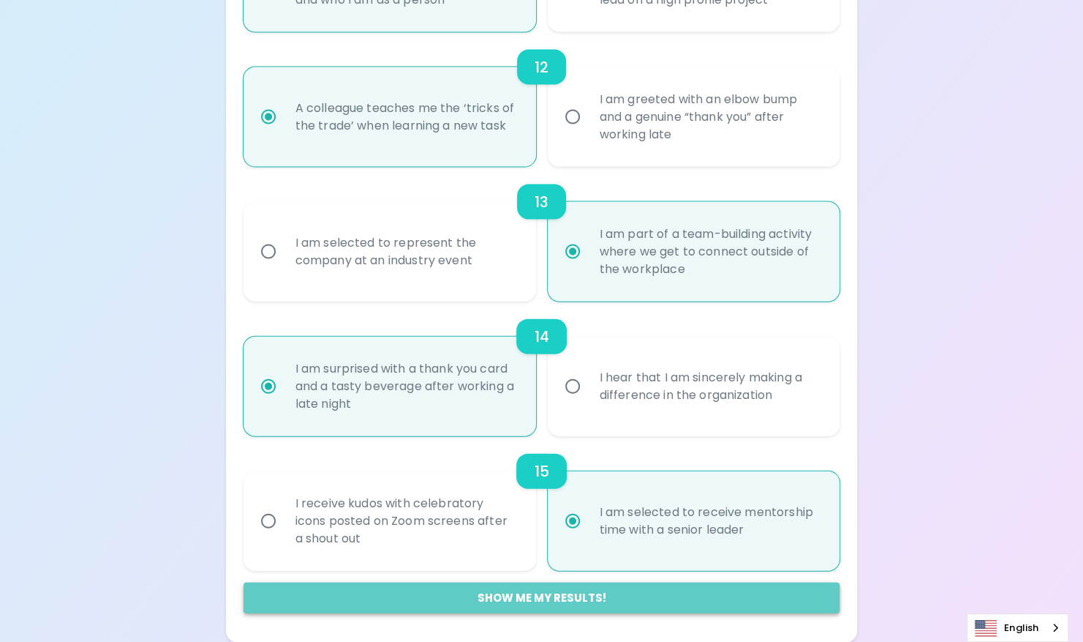
click at [533, 603] on button "Show me my results!" at bounding box center [542, 597] width 597 height 31
radio input "false"
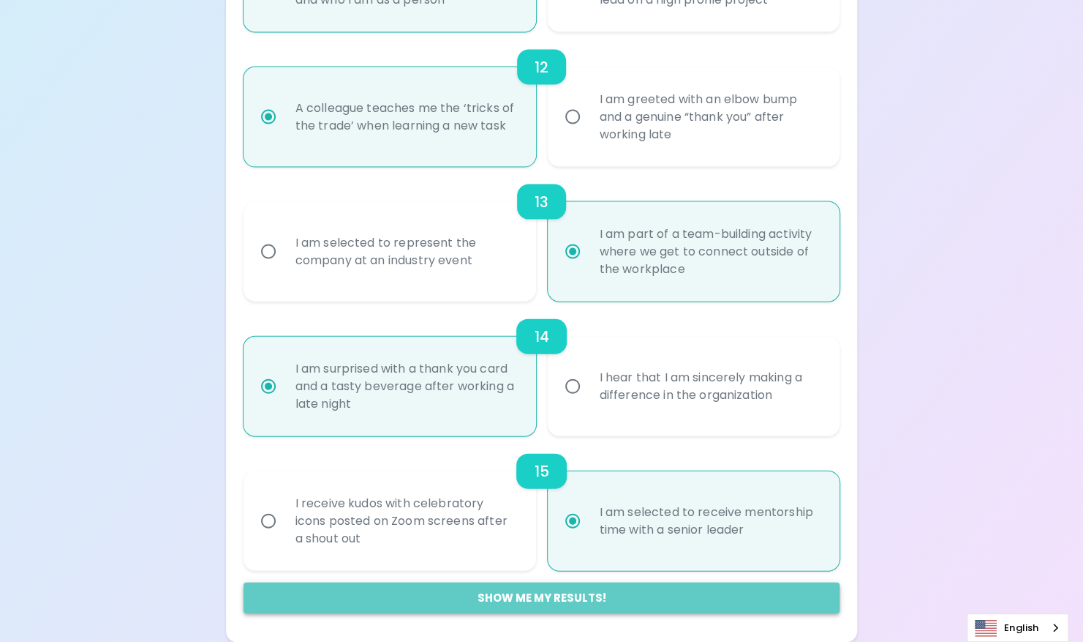
radio input "false"
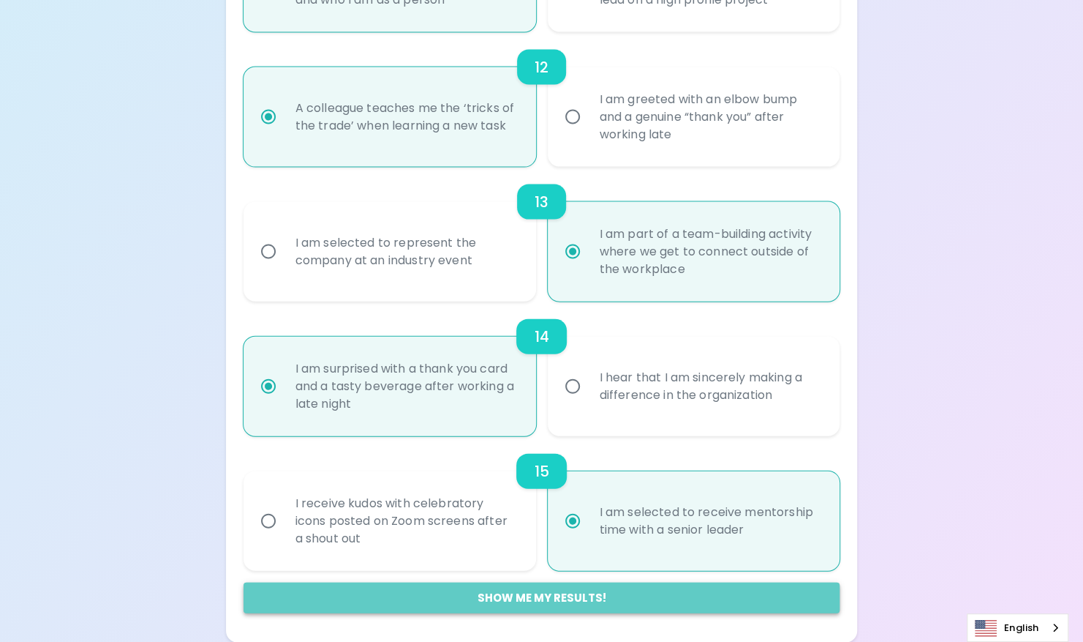
radio input "false"
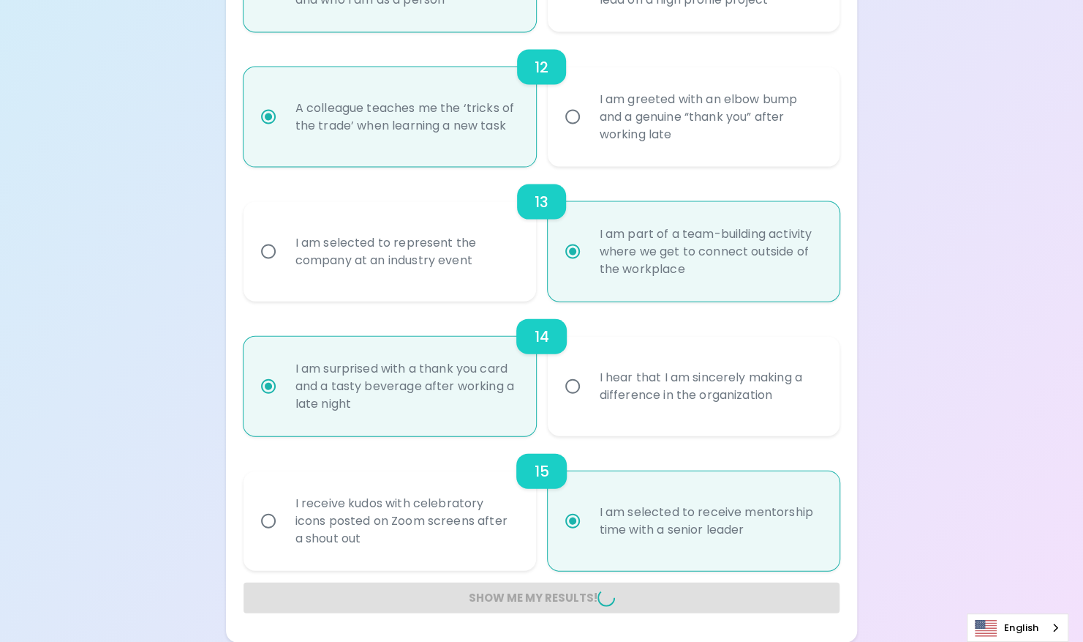
radio input "false"
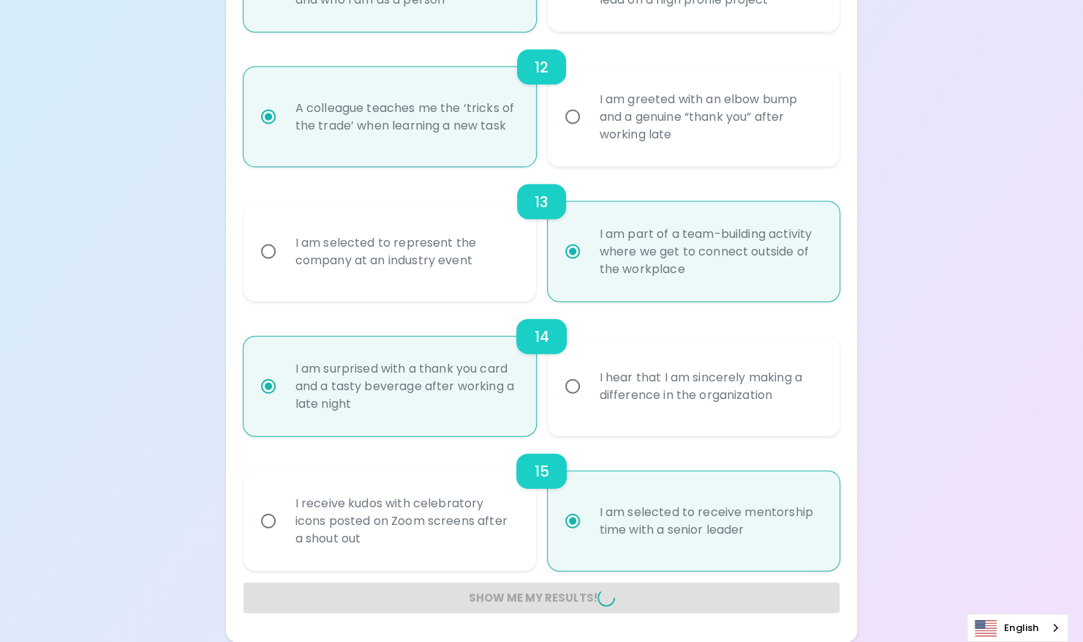
radio input "false"
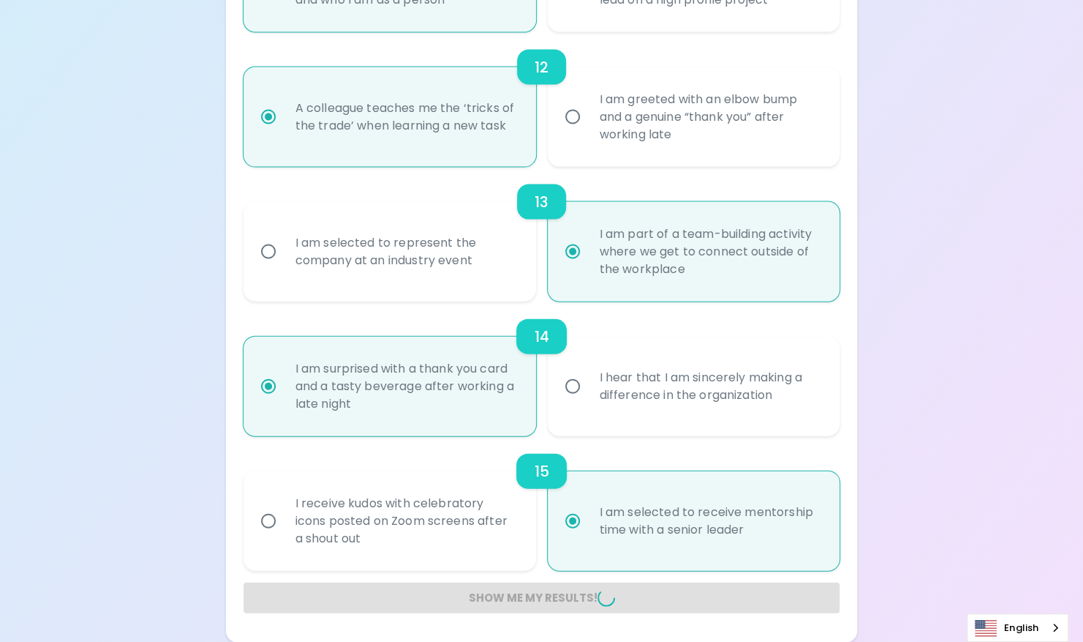
radio input "false"
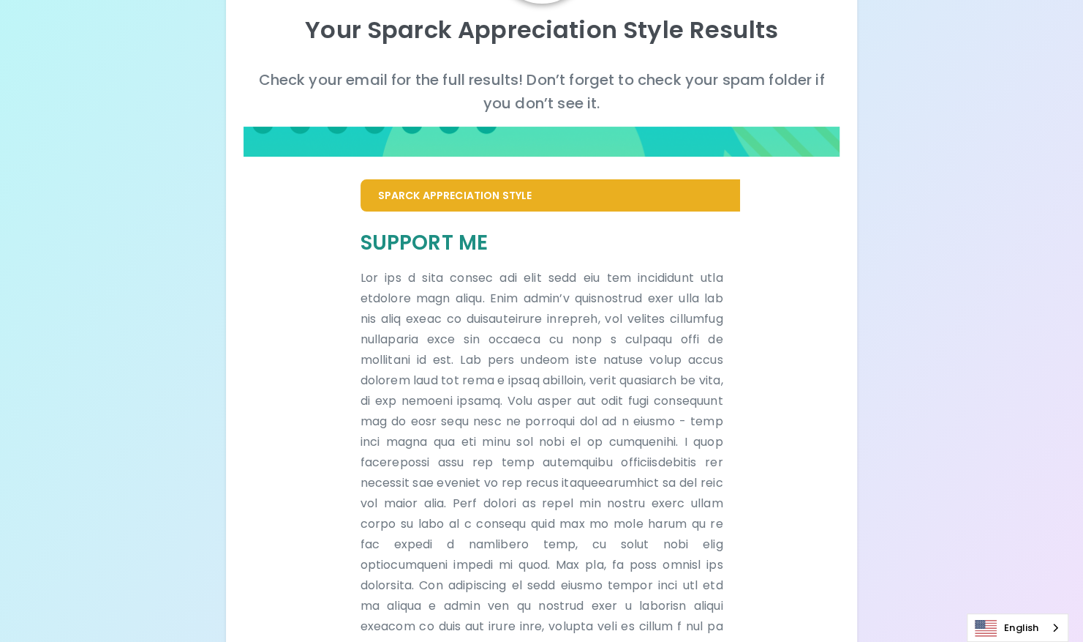
scroll to position [162, 0]
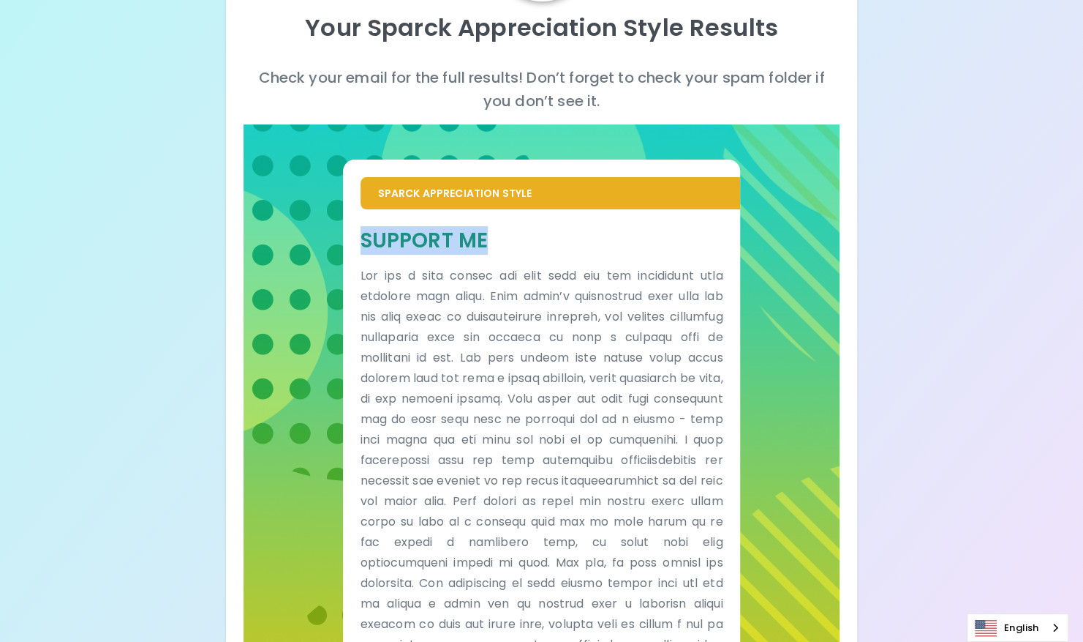
drag, startPoint x: 494, startPoint y: 230, endPoint x: 363, endPoint y: 244, distance: 131.6
click at [363, 244] on h5 "Support Me" at bounding box center [542, 240] width 363 height 27
copy h5 "Support Me"
